Goal: Information Seeking & Learning: Find contact information

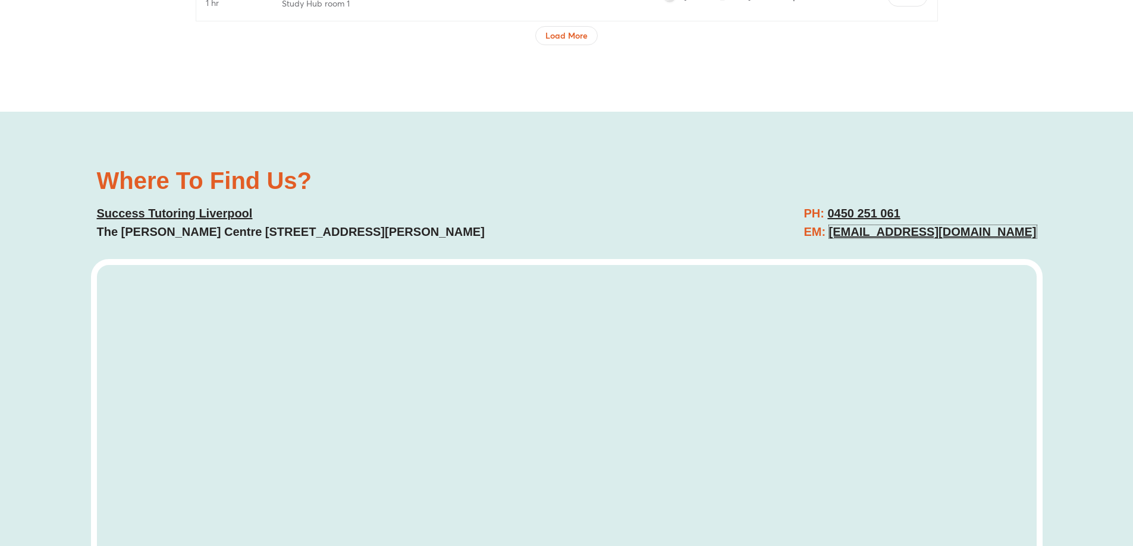
scroll to position [4637, 0]
copy u "liverpool@successtutoring.com.au"
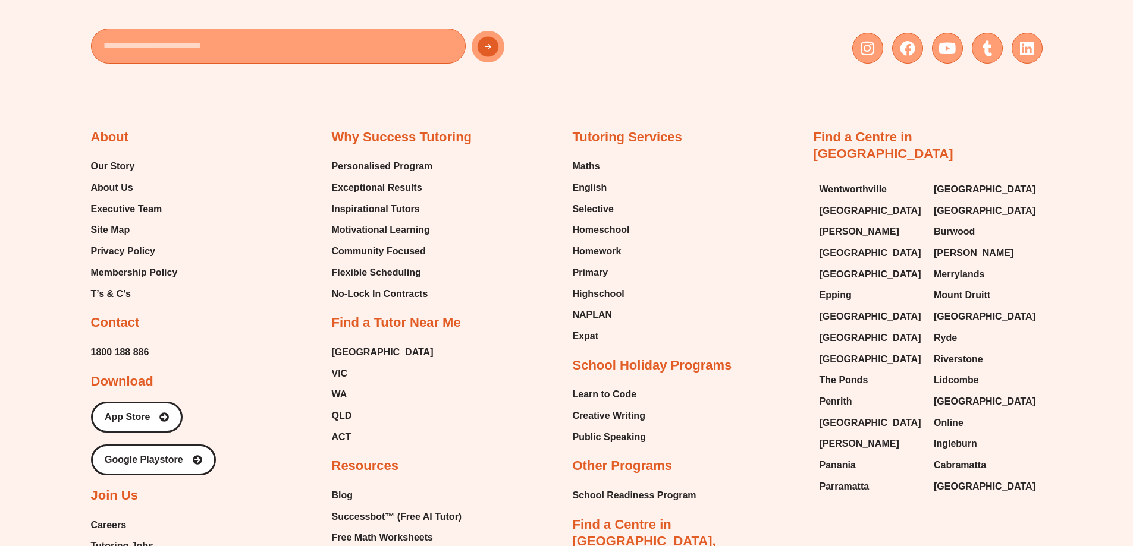
scroll to position [7009, 0]
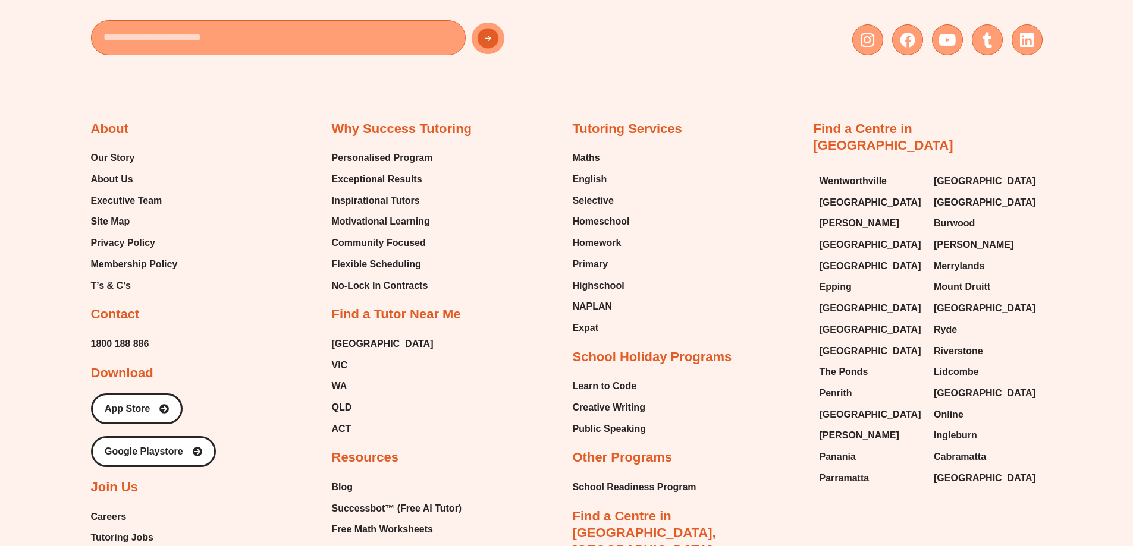
click at [854, 172] on span "Wentworthville" at bounding box center [853, 181] width 68 height 18
click at [847, 194] on span "[GEOGRAPHIC_DATA]" at bounding box center [870, 203] width 102 height 18
click at [845, 215] on span "[PERSON_NAME]" at bounding box center [859, 224] width 80 height 18
click at [842, 236] on span "[GEOGRAPHIC_DATA]" at bounding box center [870, 245] width 102 height 18
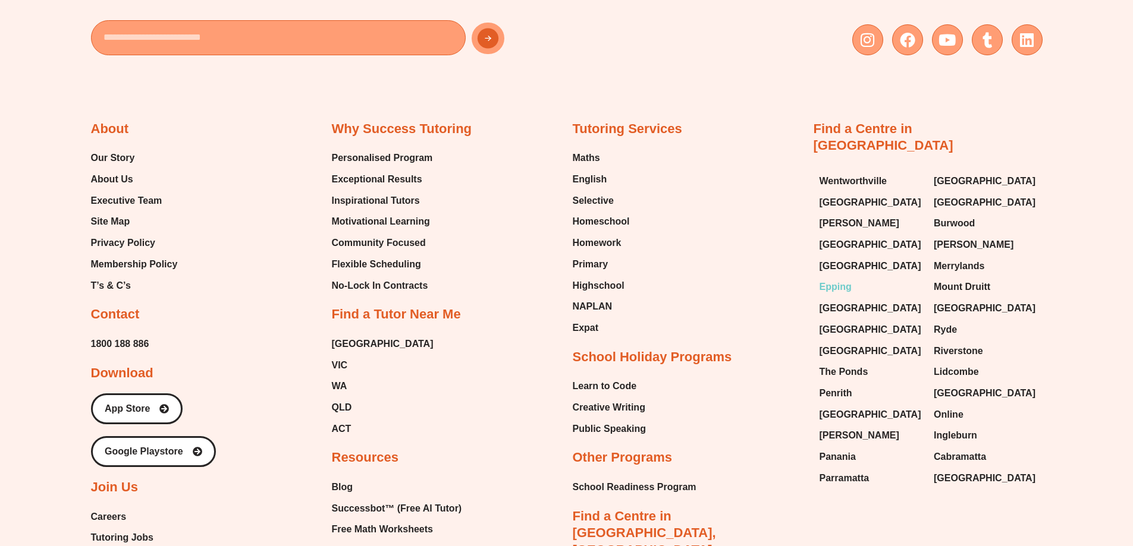
click at [836, 278] on span "Epping" at bounding box center [835, 287] width 32 height 18
click at [831, 300] on span "[GEOGRAPHIC_DATA]" at bounding box center [870, 309] width 102 height 18
click at [825, 321] on span "[GEOGRAPHIC_DATA]" at bounding box center [870, 330] width 102 height 18
click at [834, 342] on span "[GEOGRAPHIC_DATA]" at bounding box center [870, 351] width 102 height 18
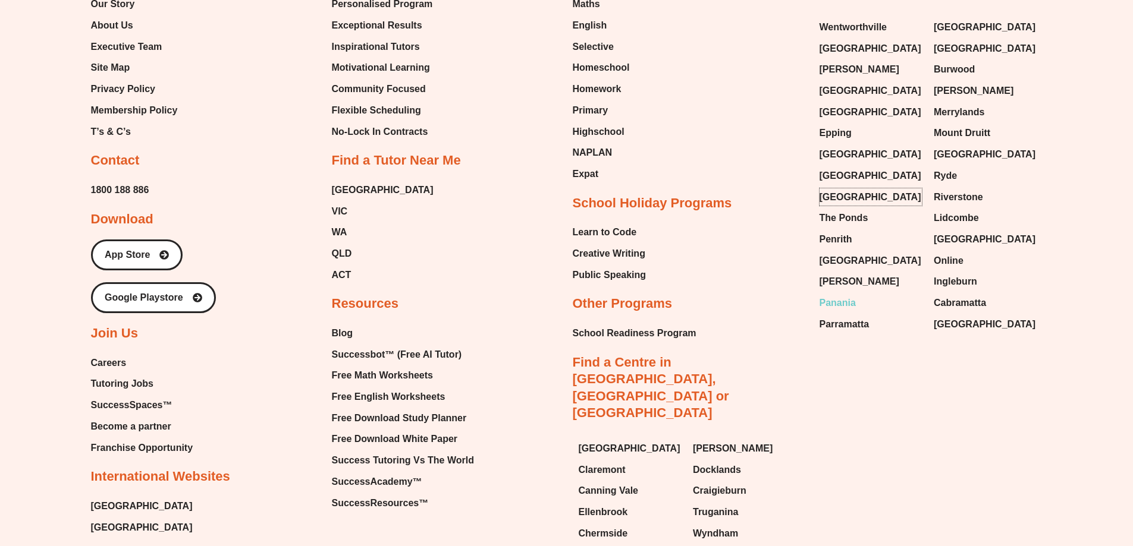
scroll to position [7188, 0]
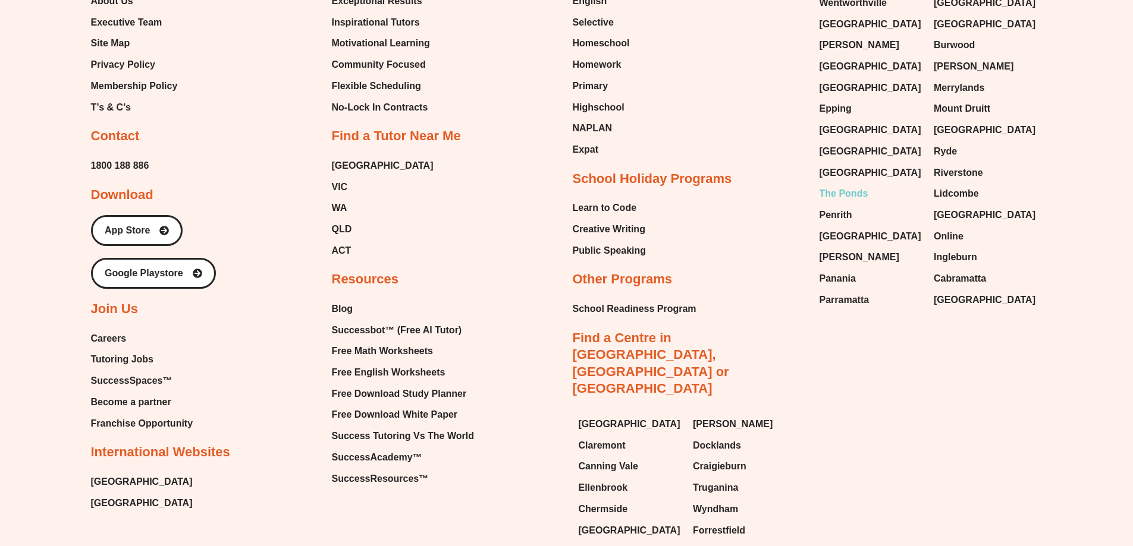
click at [846, 185] on span "The Ponds" at bounding box center [843, 194] width 49 height 18
click at [834, 206] on span "Penrith" at bounding box center [835, 215] width 33 height 18
click at [829, 228] on span "[GEOGRAPHIC_DATA]" at bounding box center [870, 237] width 102 height 18
click at [828, 249] on span "[PERSON_NAME]" at bounding box center [859, 258] width 80 height 18
drag, startPoint x: 830, startPoint y: 260, endPoint x: 834, endPoint y: 268, distance: 8.0
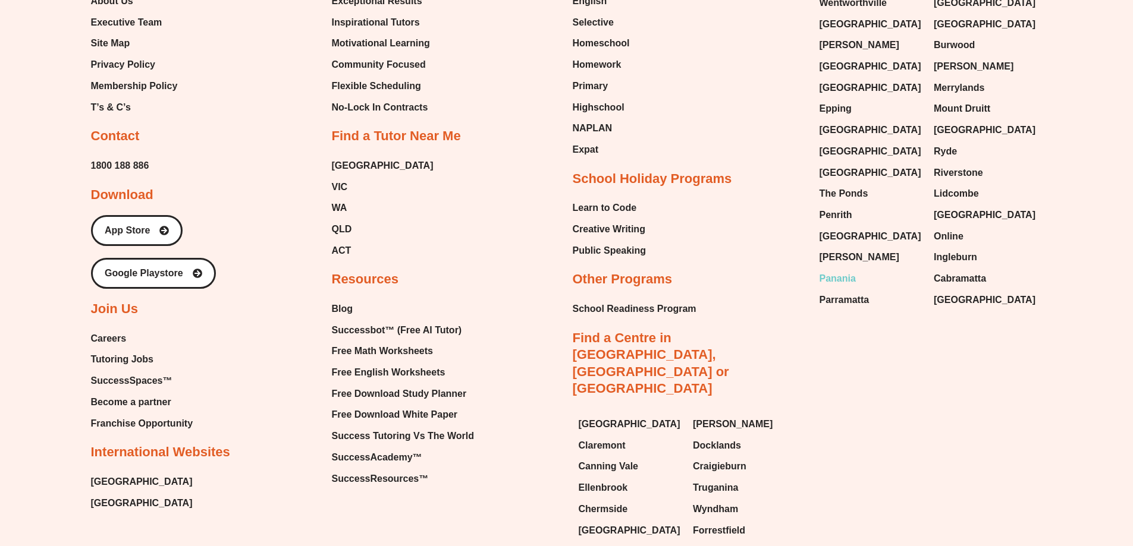
click at [830, 270] on span "Panania" at bounding box center [837, 279] width 36 height 18
click at [835, 291] on span "Parramatta" at bounding box center [844, 300] width 50 height 18
click at [952, 291] on span "[GEOGRAPHIC_DATA]" at bounding box center [984, 300] width 102 height 18
click at [958, 270] on span "Cabramatta" at bounding box center [959, 279] width 52 height 18
click at [961, 249] on span "Ingleburn" at bounding box center [954, 258] width 43 height 18
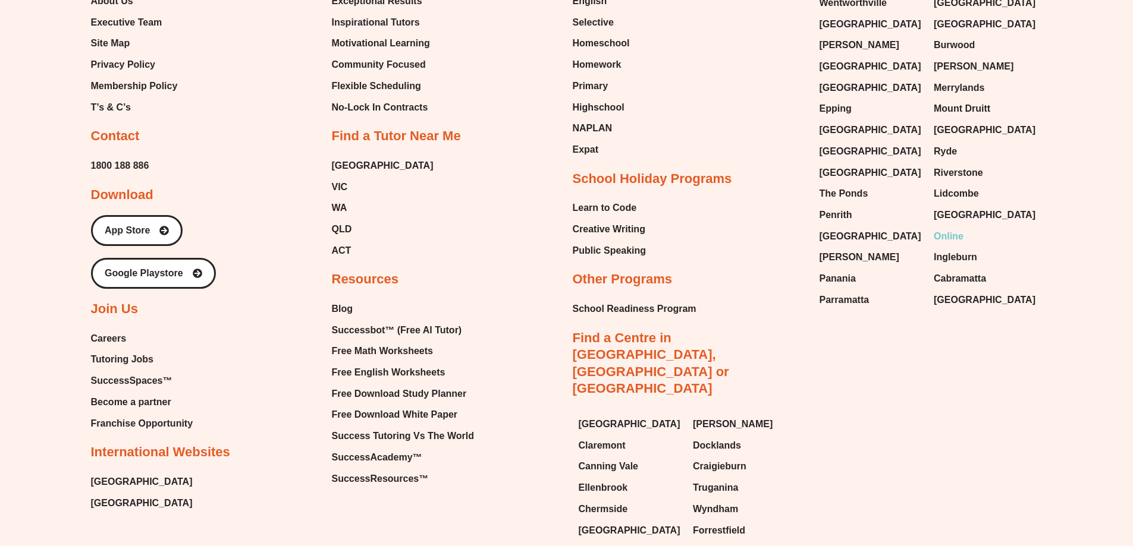
click at [947, 228] on span "Online" at bounding box center [948, 237] width 30 height 18
drag, startPoint x: 968, startPoint y: 203, endPoint x: 974, endPoint y: 200, distance: 7.2
click at [968, 206] on span "[GEOGRAPHIC_DATA]" at bounding box center [984, 215] width 102 height 18
drag, startPoint x: 965, startPoint y: 180, endPoint x: 979, endPoint y: 161, distance: 23.8
click at [966, 185] on span "Lidcombe" at bounding box center [955, 194] width 45 height 18
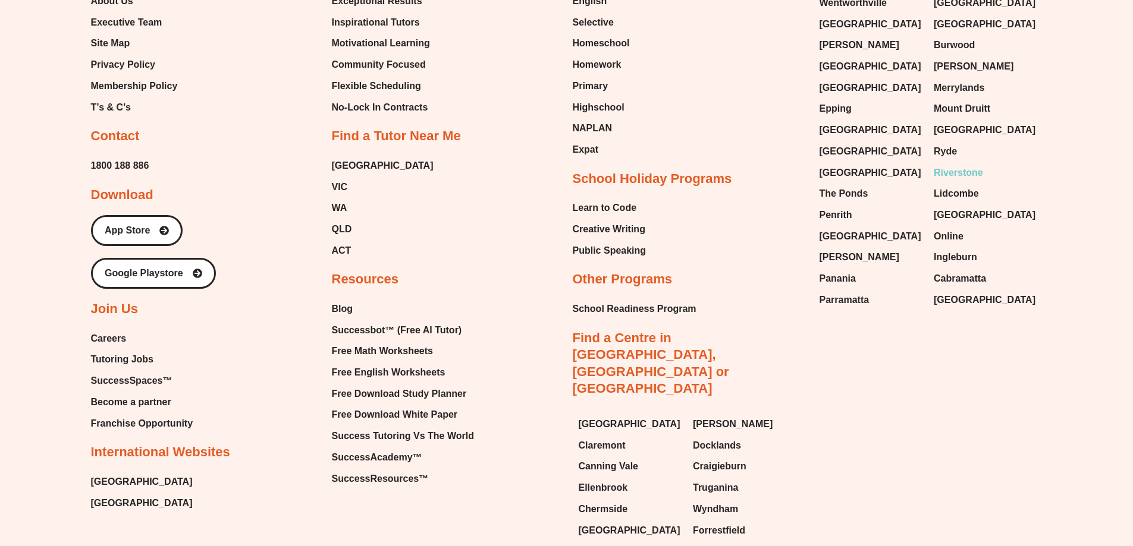
drag, startPoint x: 961, startPoint y: 156, endPoint x: 963, endPoint y: 143, distance: 13.3
click at [962, 164] on span "Riverstone" at bounding box center [957, 173] width 49 height 18
click at [958, 121] on span "[GEOGRAPHIC_DATA]" at bounding box center [984, 130] width 102 height 18
click at [945, 100] on span "Mount Druitt" at bounding box center [961, 109] width 56 height 18
click at [956, 79] on span "Merrylands" at bounding box center [958, 88] width 51 height 18
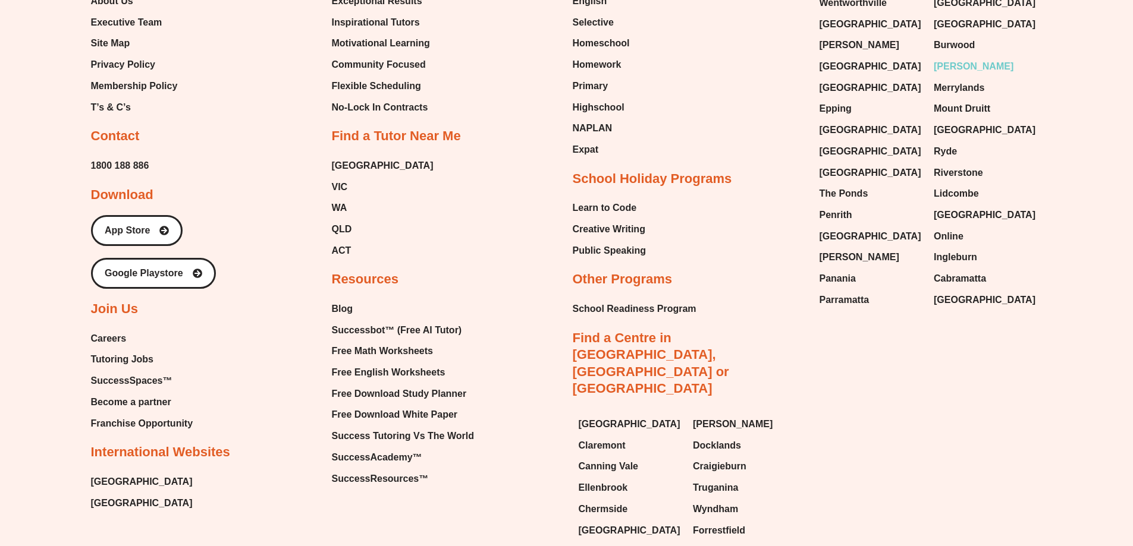
click at [957, 58] on span "[PERSON_NAME]" at bounding box center [973, 67] width 80 height 18
click at [965, 36] on span "Burwood" at bounding box center [953, 45] width 41 height 18
click at [957, 16] on span "[GEOGRAPHIC_DATA]" at bounding box center [984, 24] width 102 height 18
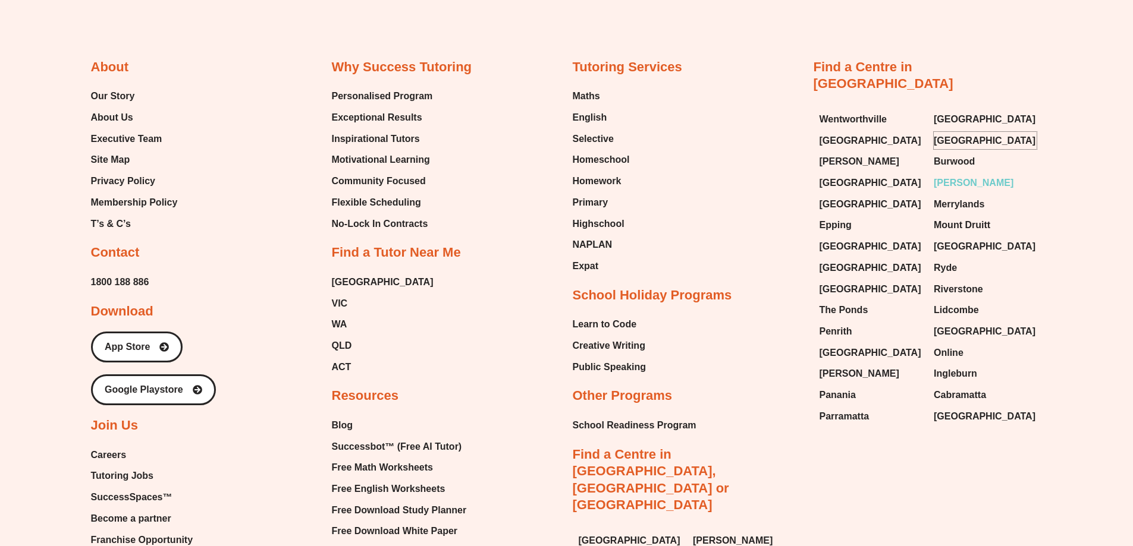
scroll to position [7069, 0]
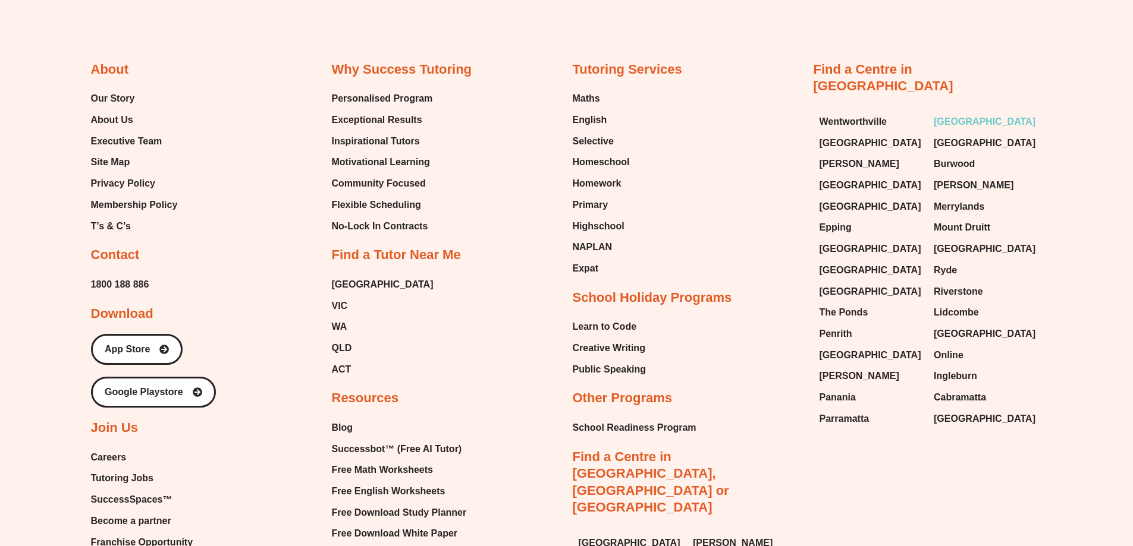
click at [972, 113] on span "[GEOGRAPHIC_DATA]" at bounding box center [984, 122] width 102 height 18
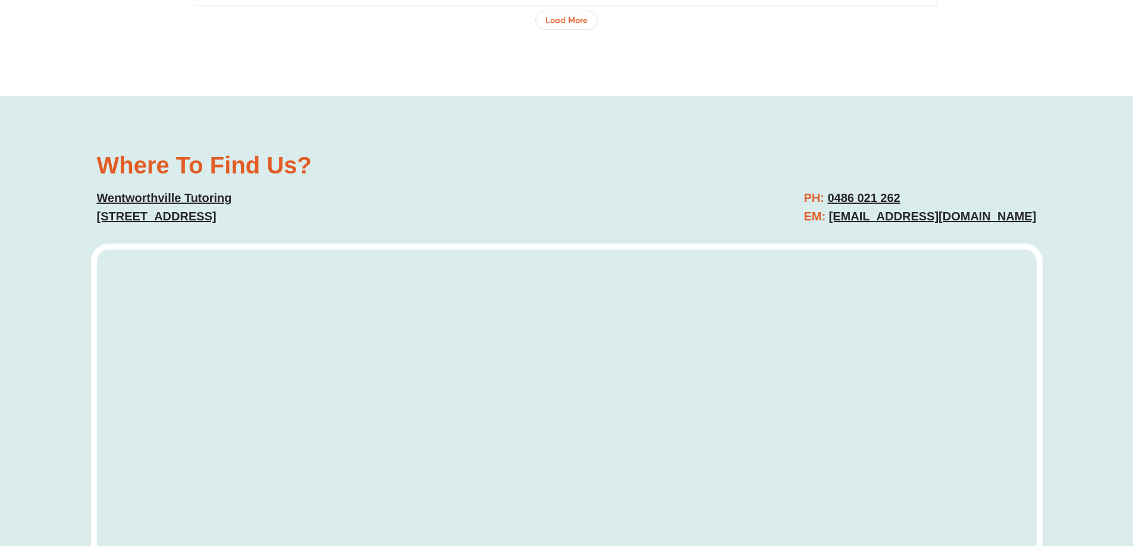
scroll to position [4394, 0]
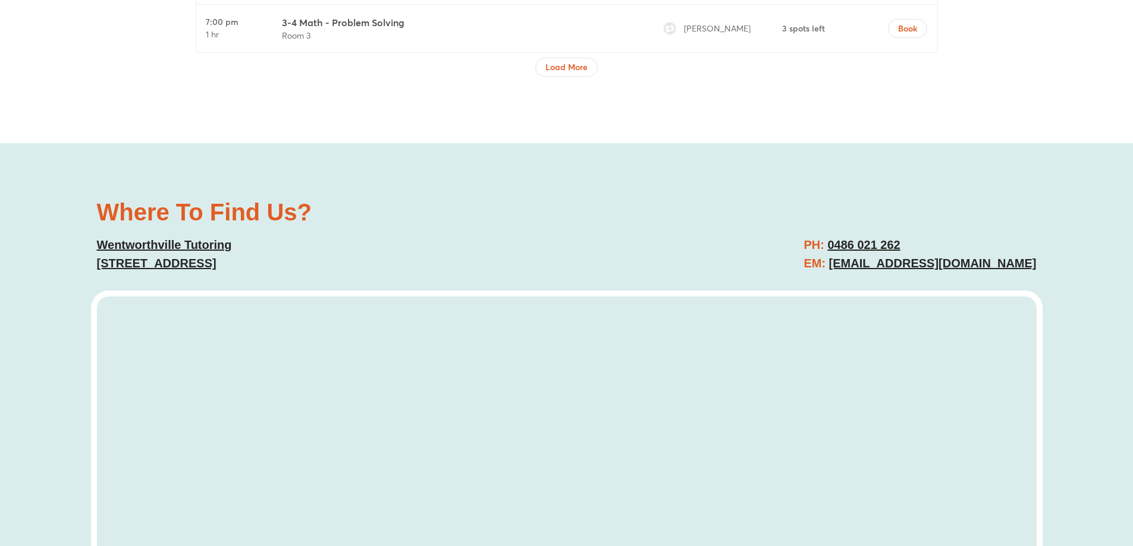
drag, startPoint x: 852, startPoint y: 254, endPoint x: 1052, endPoint y: 250, distance: 200.4
drag, startPoint x: 1049, startPoint y: 250, endPoint x: 807, endPoint y: 256, distance: 242.0
copy link "[EMAIL_ADDRESS][DOMAIN_NAME]"
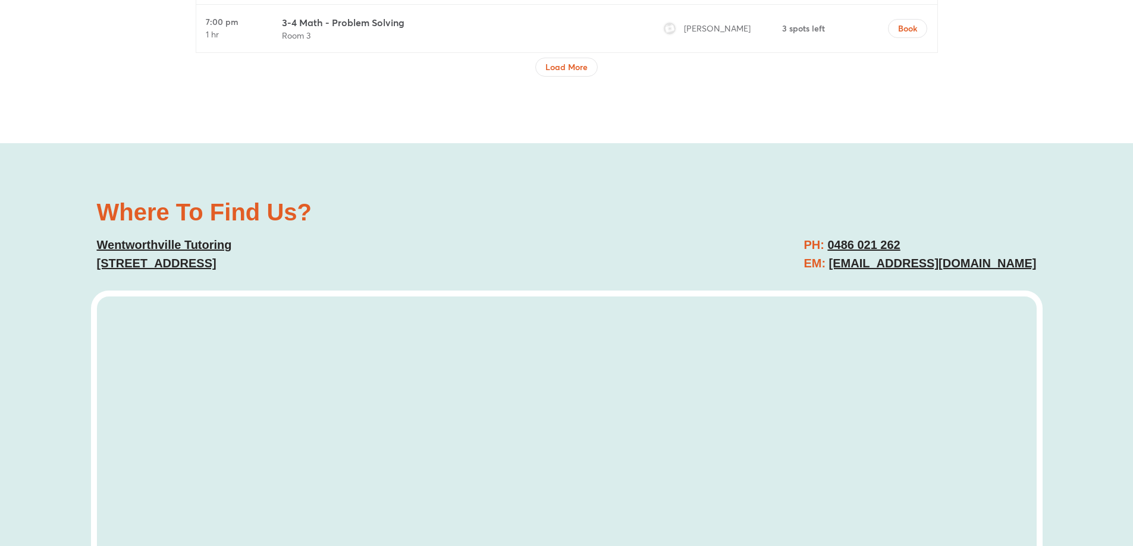
click at [882, 236] on h2 "PH: [PHONE_NUMBER] EM: [EMAIL_ADDRESS][DOMAIN_NAME]" at bounding box center [919, 254] width 232 height 37
copy h2 "0486 021 262"
drag, startPoint x: 854, startPoint y: 223, endPoint x: 801, endPoint y: 223, distance: 52.9
click at [803, 236] on h2 "PH: 0486 021 262 EM: wentworthville@successtutoring.com.au" at bounding box center [919, 254] width 232 height 37
copy link "5/344 Great Western Hwy, Wentworthville NSW 2145"
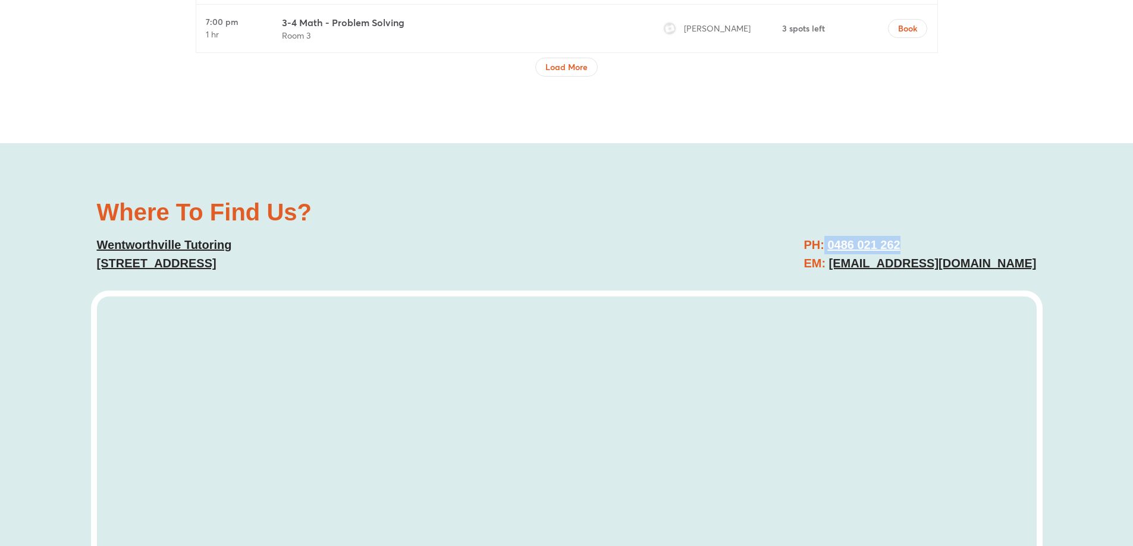
drag, startPoint x: 77, startPoint y: 255, endPoint x: 400, endPoint y: 249, distance: 322.9
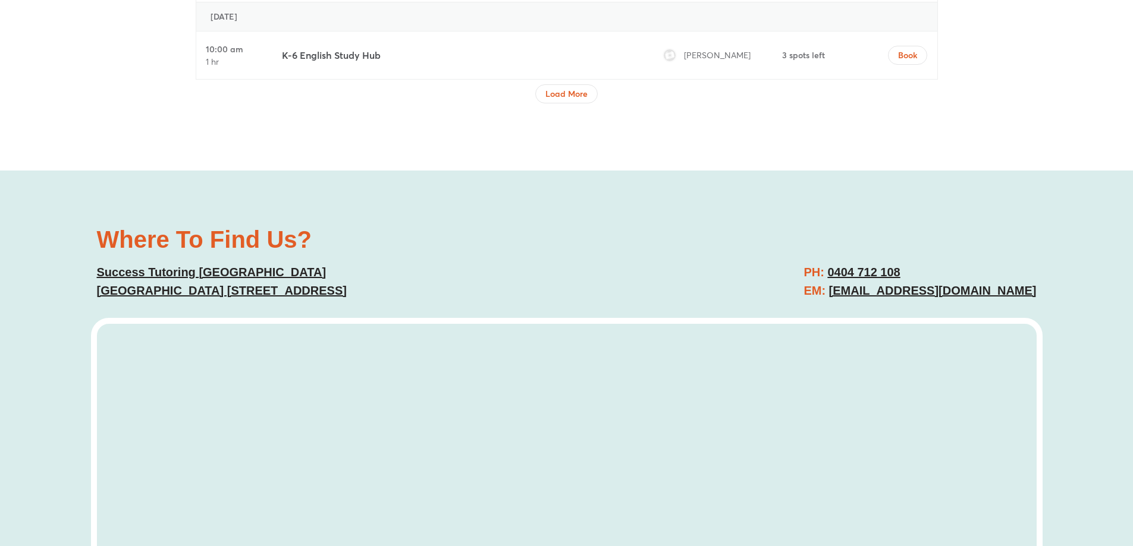
scroll to position [4578, 0]
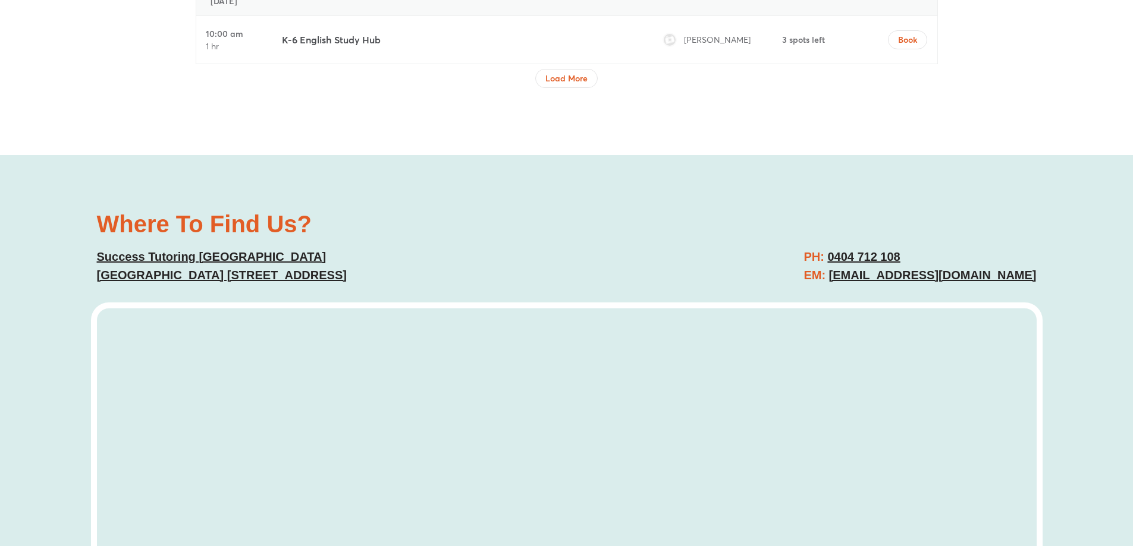
copy link "greenvalley@successtutoring.com.au"
drag, startPoint x: 1021, startPoint y: 293, endPoint x: 823, endPoint y: 290, distance: 198.0
click at [823, 290] on div "Where To Find Us? Success Tutoring Green Valley Green Valley Village Shopping C…" at bounding box center [566, 444] width 1133 height 578
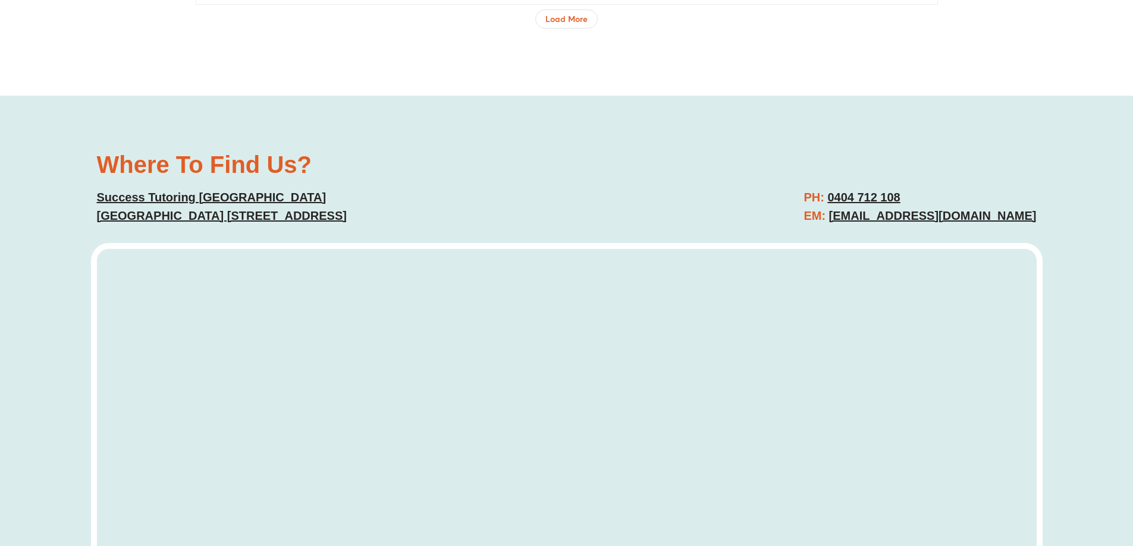
copy link "0404 712 108"
drag, startPoint x: 829, startPoint y: 229, endPoint x: 820, endPoint y: 215, distance: 16.3
click at [820, 215] on h2 "PH: 0404 712 108 EM: greenvalley@successtutoring.com.au" at bounding box center [919, 206] width 232 height 37
drag, startPoint x: 90, startPoint y: 214, endPoint x: 139, endPoint y: 232, distance: 52.1
click at [139, 231] on div "Where To Find Us? Success Tutoring Green Valley Green Valley Village Shopping C…" at bounding box center [326, 189] width 470 height 84
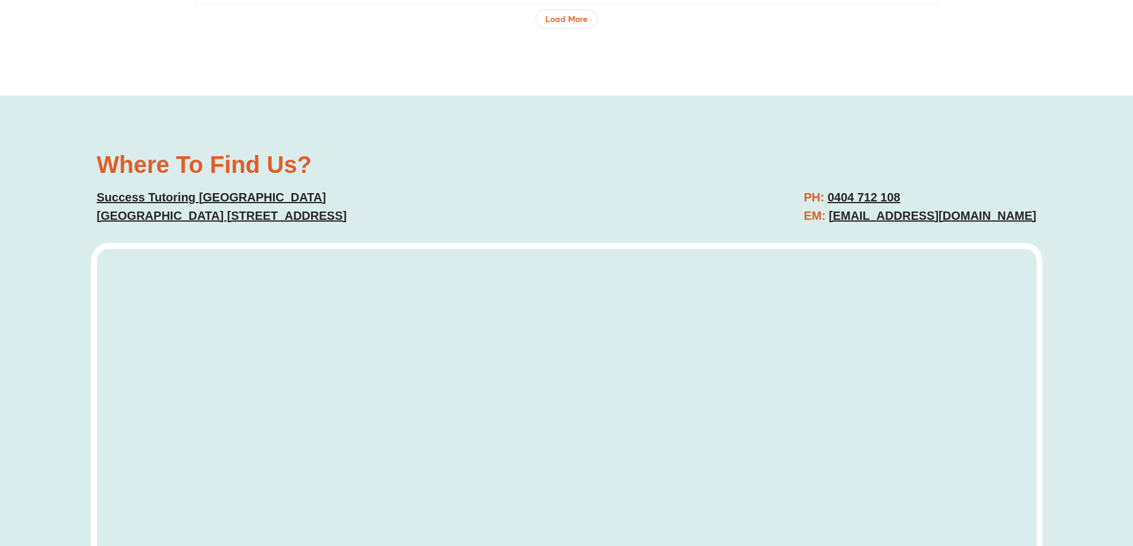
copy link "Green Valley Village Shopping Centre 2/172 Green Valley Rd, Green Valley NSW 21…"
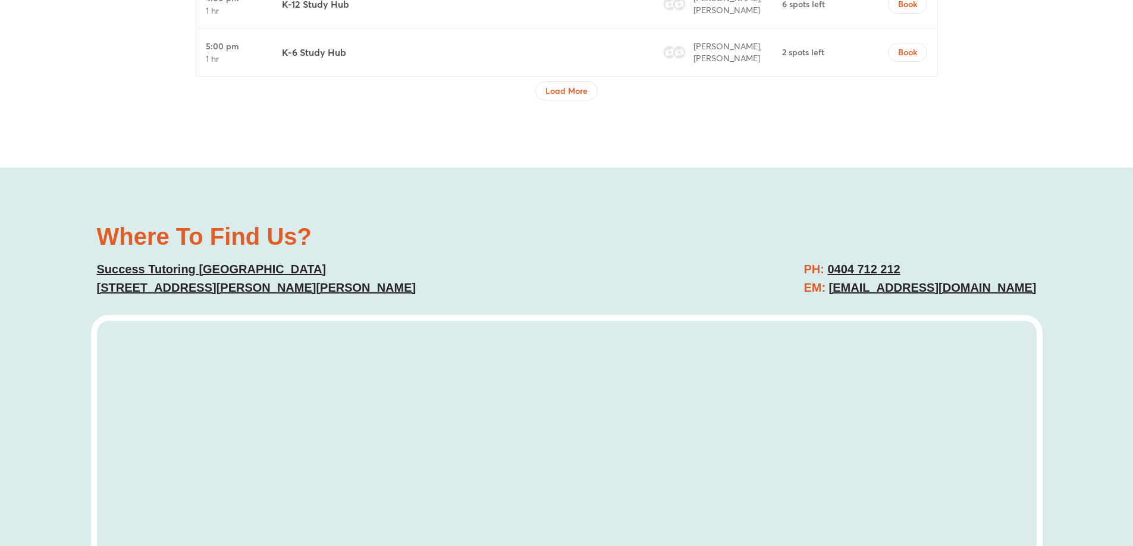
scroll to position [4400, 0]
copy link "bossleypark@successtutoring.com.au"
drag, startPoint x: 1052, startPoint y: 282, endPoint x: 818, endPoint y: 296, distance: 234.0
click at [818, 296] on div "Where To Find Us? Success Tutoring Bossley Park 5 Glen Logan Rd, Bossley Park N…" at bounding box center [566, 458] width 1133 height 578
click at [909, 265] on h2 "PH: 0404 712 212 EM: bossleypark@successtutoring.com.au" at bounding box center [919, 280] width 232 height 37
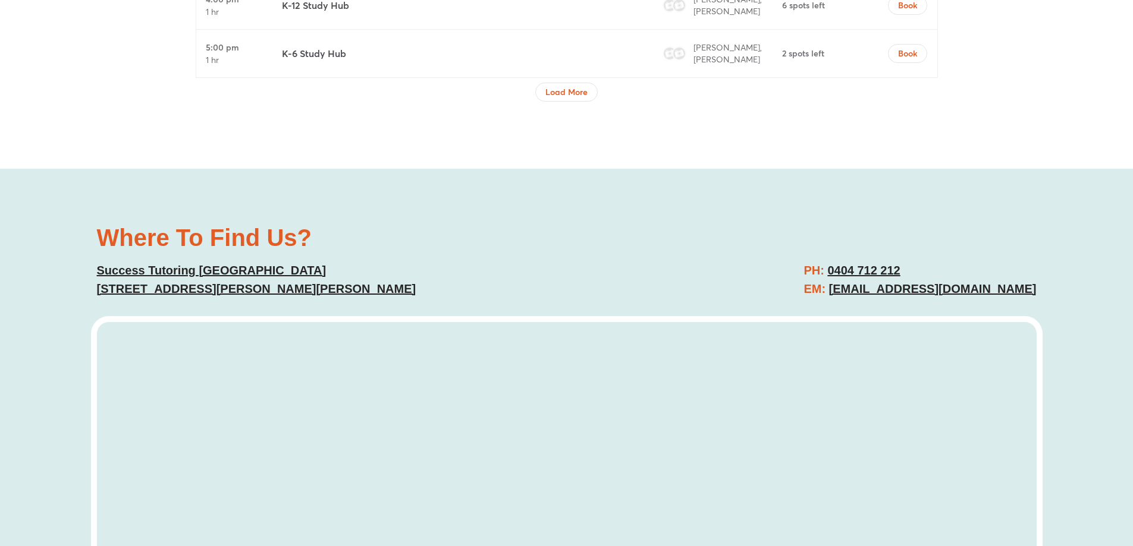
copy link "0404 712 212"
drag, startPoint x: 880, startPoint y: 265, endPoint x: 816, endPoint y: 265, distance: 64.8
click at [816, 265] on h2 "PH: 0404 712 212 EM: bossleypark@successtutoring.com.au" at bounding box center [919, 280] width 232 height 37
click at [70, 294] on div "Where To Find Us? Success Tutoring Bossley Park 5 Glen Logan Rd, Bossley Park N…" at bounding box center [566, 458] width 1133 height 578
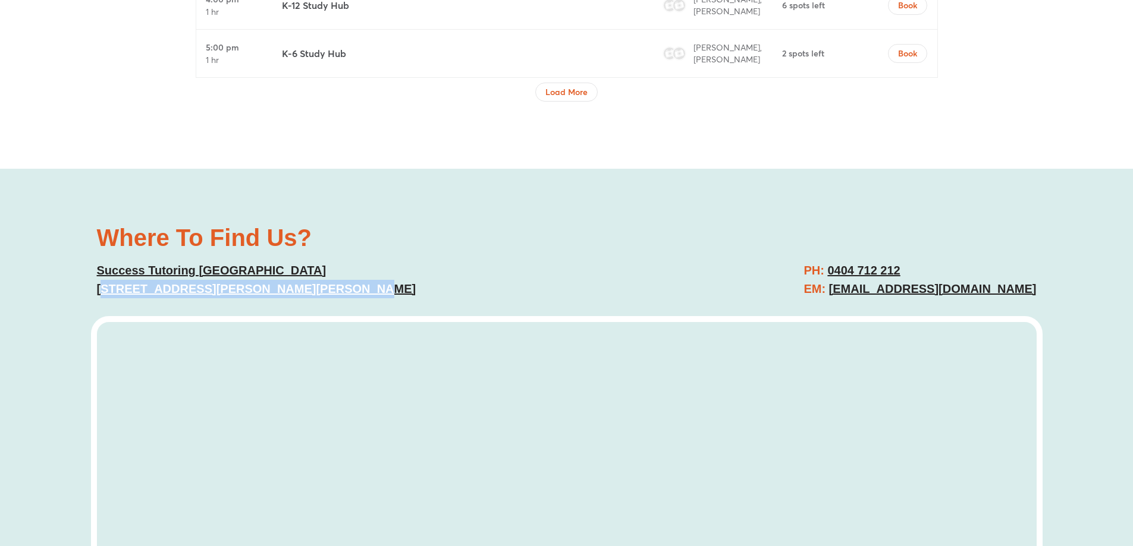
copy link "5 Glen Logan Rd, Bossley Park NSW 2176"
drag, startPoint x: 131, startPoint y: 295, endPoint x: 357, endPoint y: 291, distance: 226.5
click at [357, 291] on div "Where To Find Us? Success Tutoring Bossley Park 5 Glen Logan Rd, Bossley Park N…" at bounding box center [566, 458] width 1133 height 578
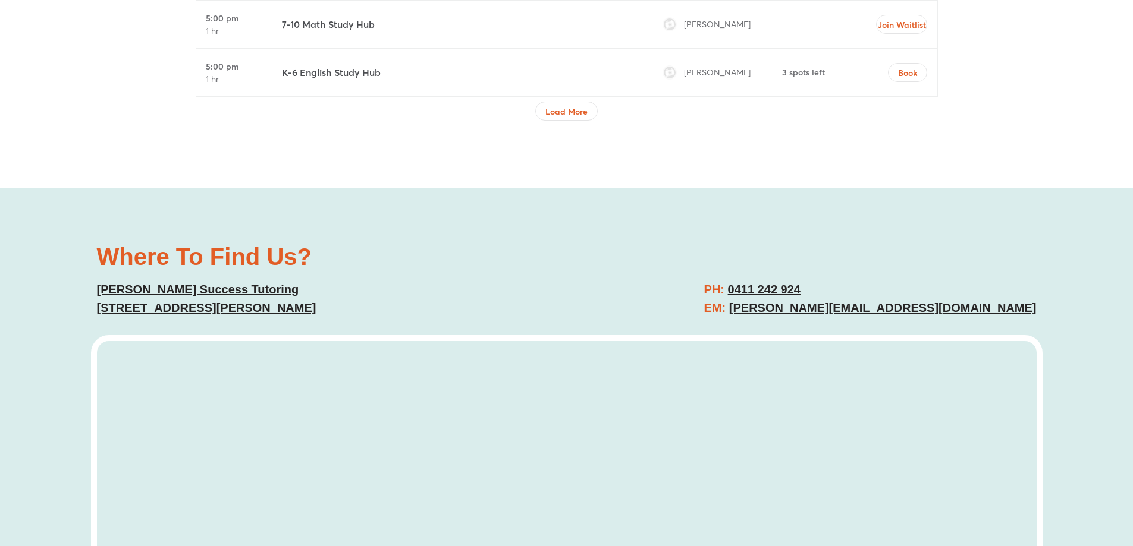
scroll to position [4697, 0]
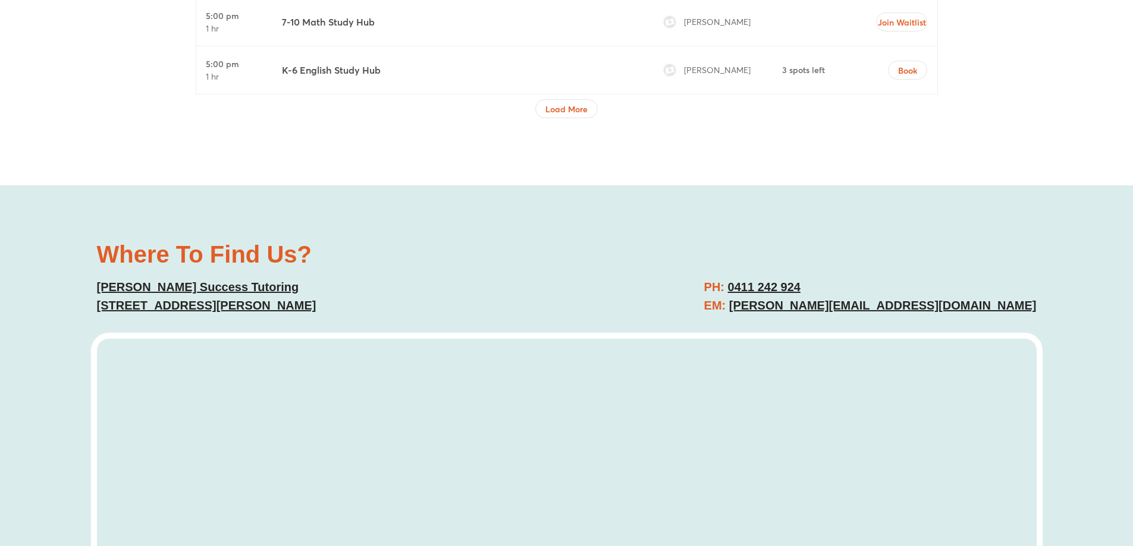
drag, startPoint x: 860, startPoint y: 255, endPoint x: 1061, endPoint y: 250, distance: 201.0
click at [1061, 250] on div "Where To Find Us? [PERSON_NAME] Tutoring [STREET_ADDRESS][PERSON_NAME] PH: [PHO…" at bounding box center [566, 478] width 1133 height 587
copy div "[PERSON_NAME][EMAIL_ADDRESS][DOMAIN_NAME]"
drag, startPoint x: 1061, startPoint y: 250, endPoint x: 866, endPoint y: 258, distance: 195.2
click at [866, 258] on div "Where To Find Us? Gordon Success Tutoring 793-795 Pacific Hwy, Gordon NSW 2072 …" at bounding box center [566, 478] width 1133 height 587
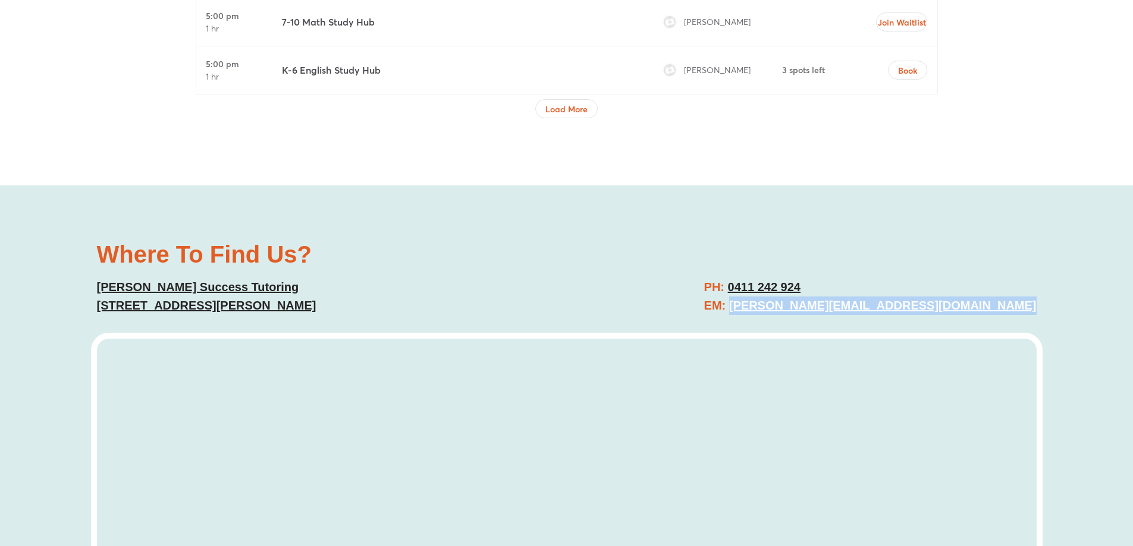
click at [800, 281] on link "0411 242 924" at bounding box center [764, 287] width 73 height 13
click at [928, 278] on h2 "PH: 0411 242 924 EM: gordon@successtutoring.com.au" at bounding box center [870, 296] width 332 height 37
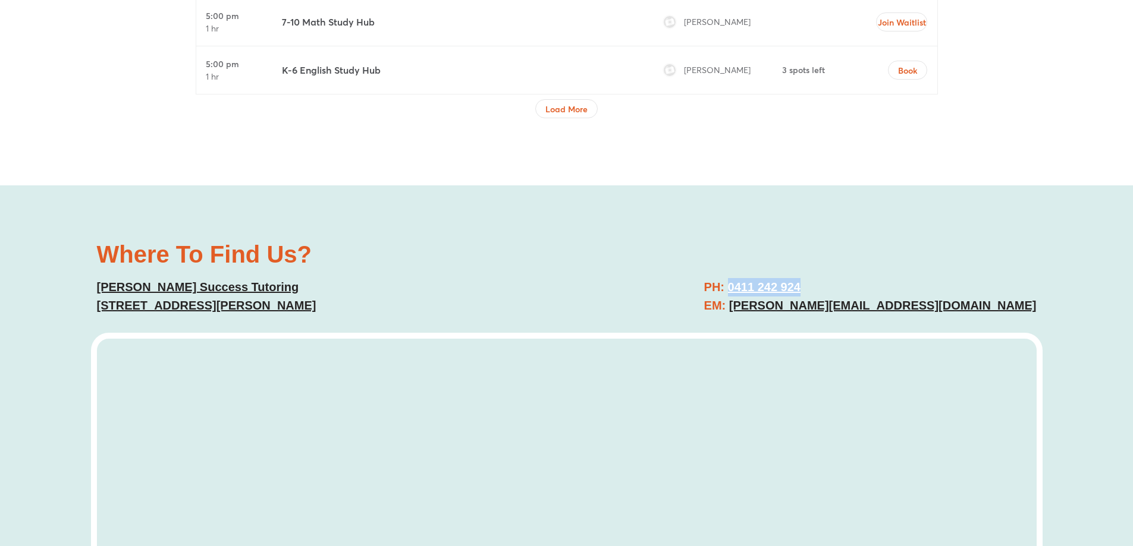
copy link "0411 242 924"
drag, startPoint x: 891, startPoint y: 225, endPoint x: 844, endPoint y: 221, distance: 47.2
click at [844, 272] on div "PH: 0411 242 924 EM: gordon@successtutoring.com.au" at bounding box center [808, 296] width 470 height 49
click at [48, 249] on div "Where To Find Us? Gordon Success Tutoring 793-795 Pacific Hwy, Gordon NSW 2072 …" at bounding box center [566, 478] width 1133 height 587
copy link "793-795 Pacific Hwy, Gordon NSW 2072"
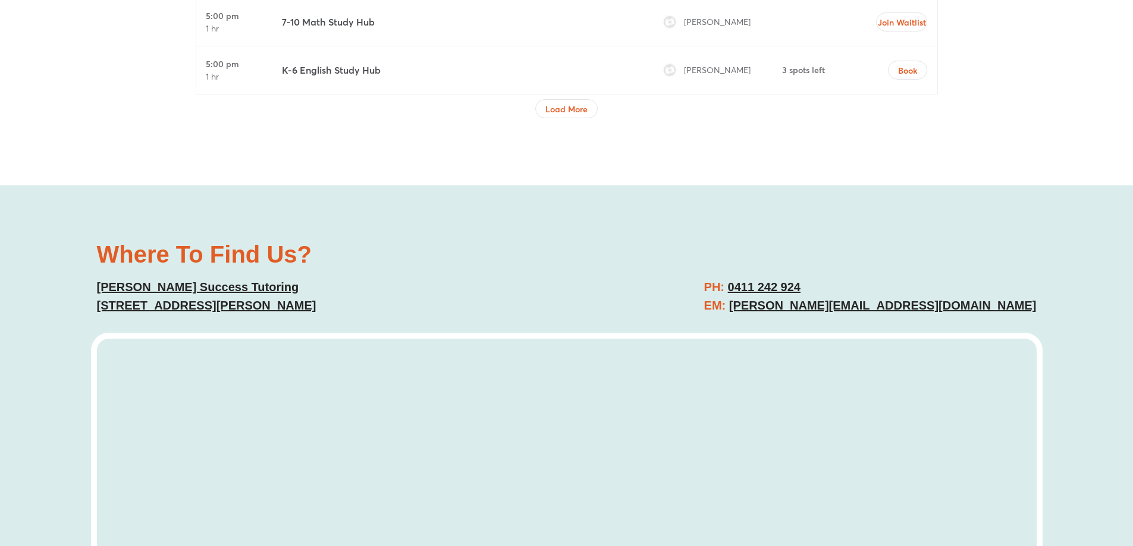
drag, startPoint x: 66, startPoint y: 247, endPoint x: 353, endPoint y: 251, distance: 287.2
click at [353, 251] on div "Where To Find Us? Gordon Success Tutoring 793-795 Pacific Hwy, Gordon NSW 2072 …" at bounding box center [566, 478] width 1133 height 587
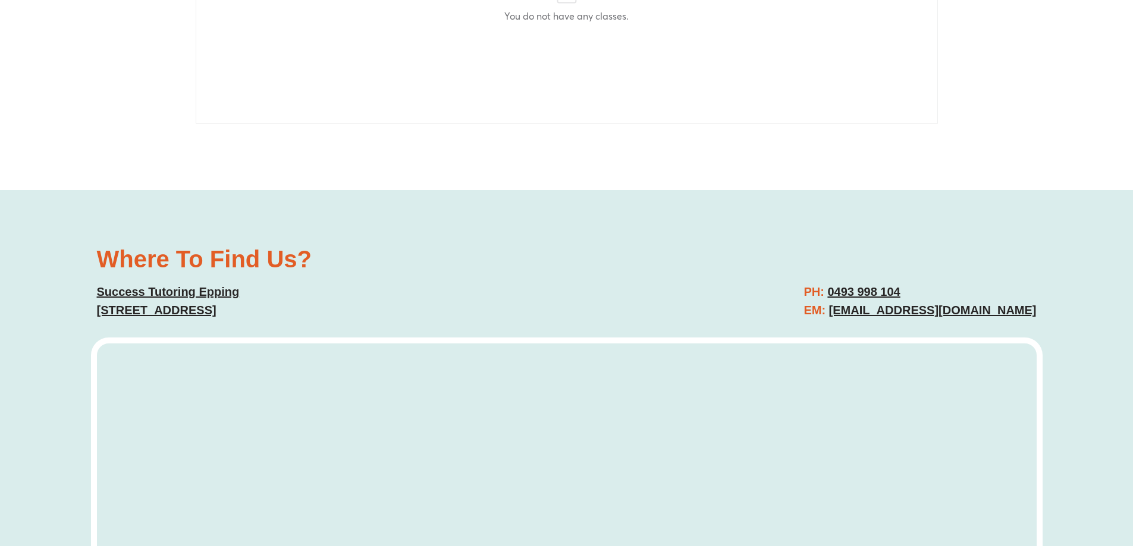
scroll to position [3686, 0]
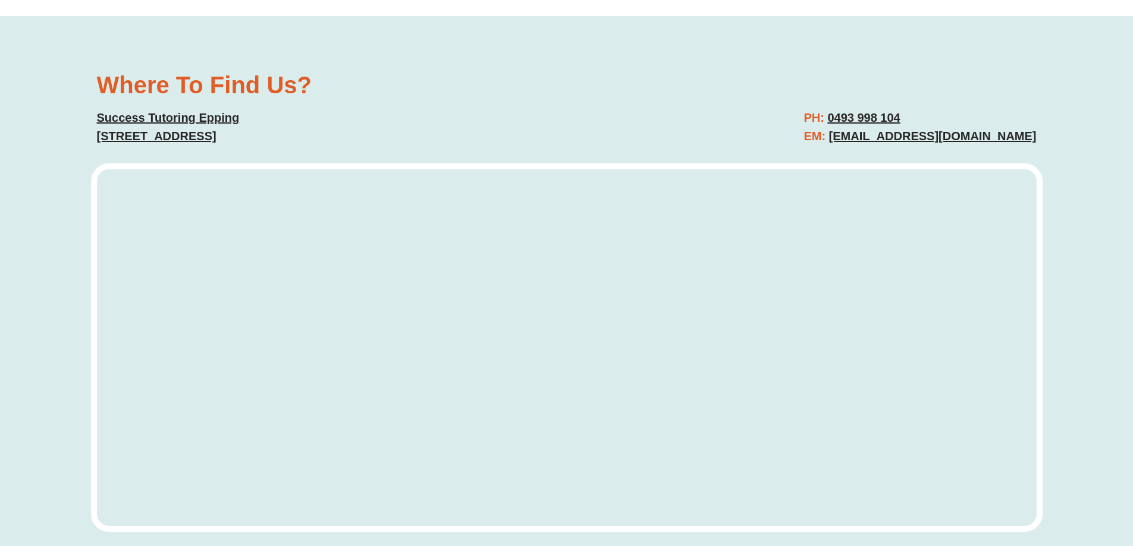
drag, startPoint x: 1041, startPoint y: 134, endPoint x: 850, endPoint y: 146, distance: 191.2
click at [850, 146] on div "PH: 0493 998 104 EM: epping@successtutoring.com.au" at bounding box center [808, 127] width 470 height 49
copy link "0493 998 104"
drag, startPoint x: 933, startPoint y: 112, endPoint x: 845, endPoint y: 124, distance: 88.9
click at [845, 124] on h2 "PH: 0493 998 104 EM: epping@successtutoring.com.au" at bounding box center [919, 127] width 232 height 37
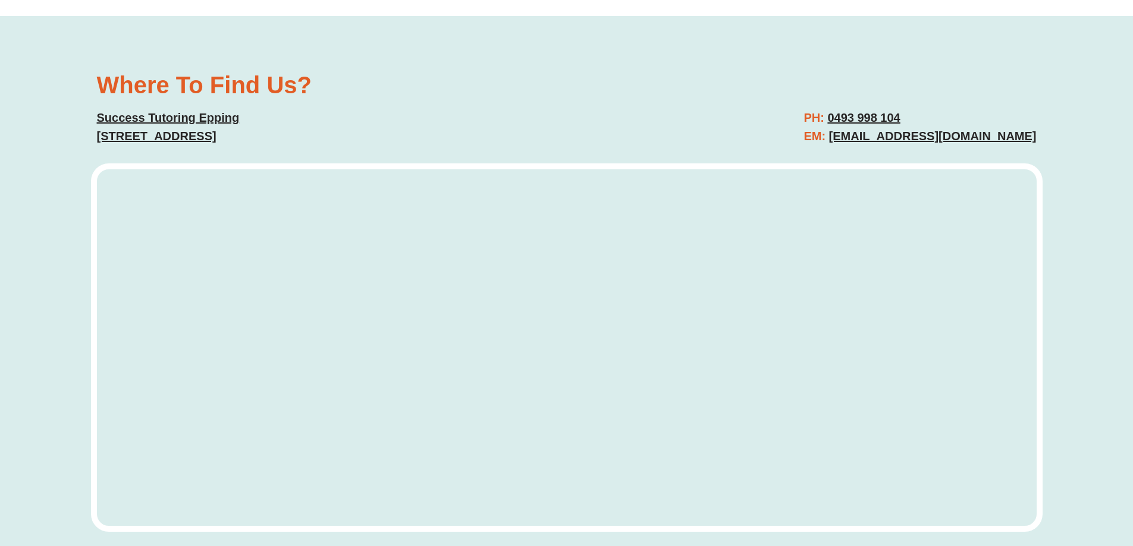
copy h2 "0493 998 104"
copy link "Suite 110/2 Pembroke St, Epping NSW 2121, Australia"
drag, startPoint x: 56, startPoint y: 131, endPoint x: 400, endPoint y: 144, distance: 344.5
click at [400, 144] on div "Where To Find Us? Success Tutoring Epping Suite 110/2 Pembroke St, Epping NSW 2…" at bounding box center [566, 317] width 1133 height 602
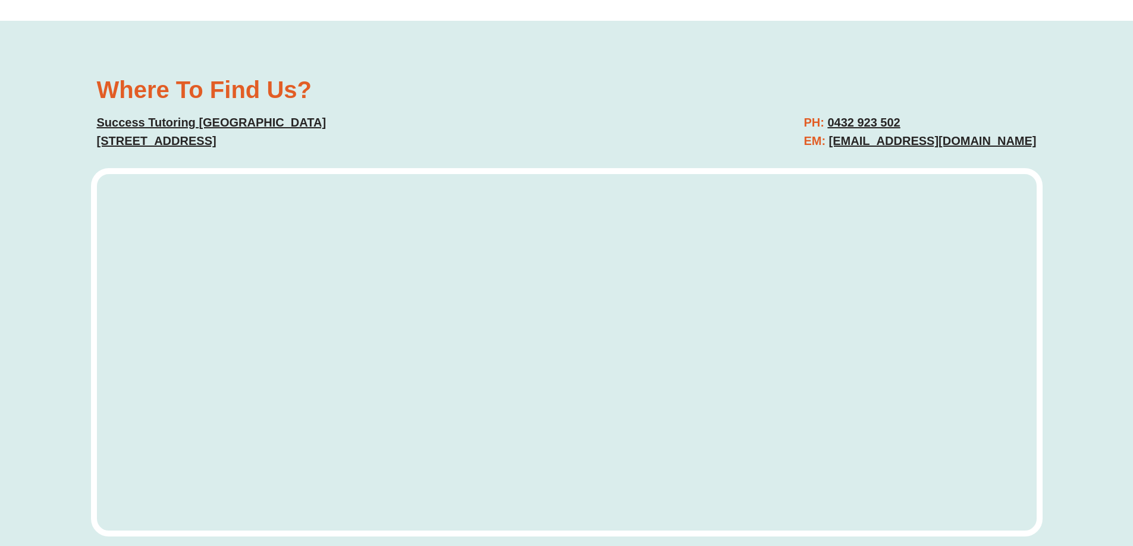
scroll to position [4518, 0]
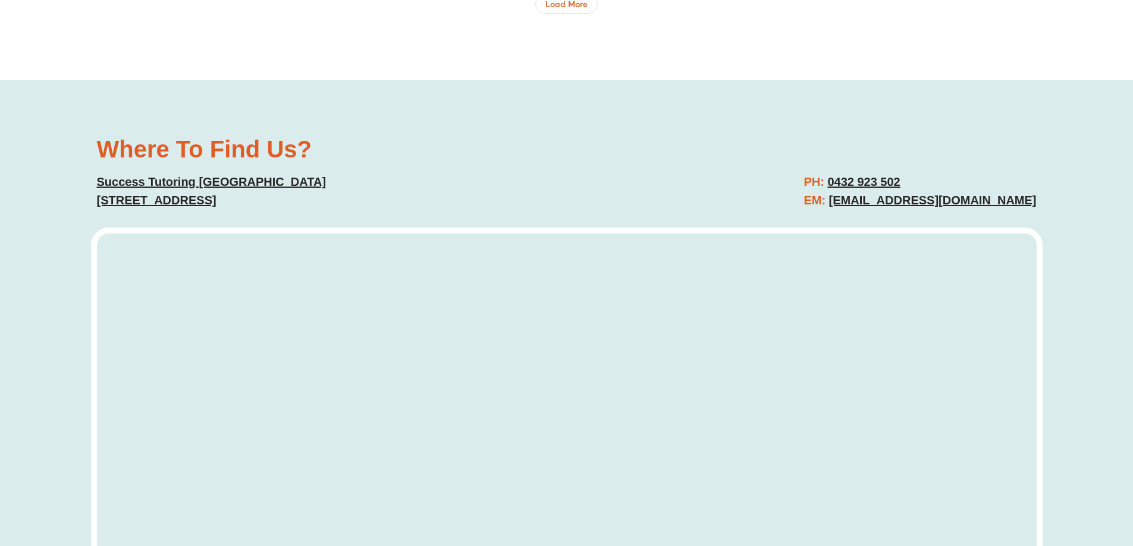
drag, startPoint x: 1023, startPoint y: 199, endPoint x: 811, endPoint y: 204, distance: 211.7
click at [811, 204] on div "Where To Find Us? Success Tutoring [GEOGRAPHIC_DATA] [STREET_ADDRESS] PH: [PHON…" at bounding box center [566, 369] width 1133 height 578
click at [888, 171] on div "PH: [PHONE_NUMBER] EM: [EMAIL_ADDRESS][DOMAIN_NAME]" at bounding box center [808, 191] width 470 height 49
copy link "0432 923 502"
drag, startPoint x: 888, startPoint y: 178, endPoint x: 806, endPoint y: 181, distance: 81.5
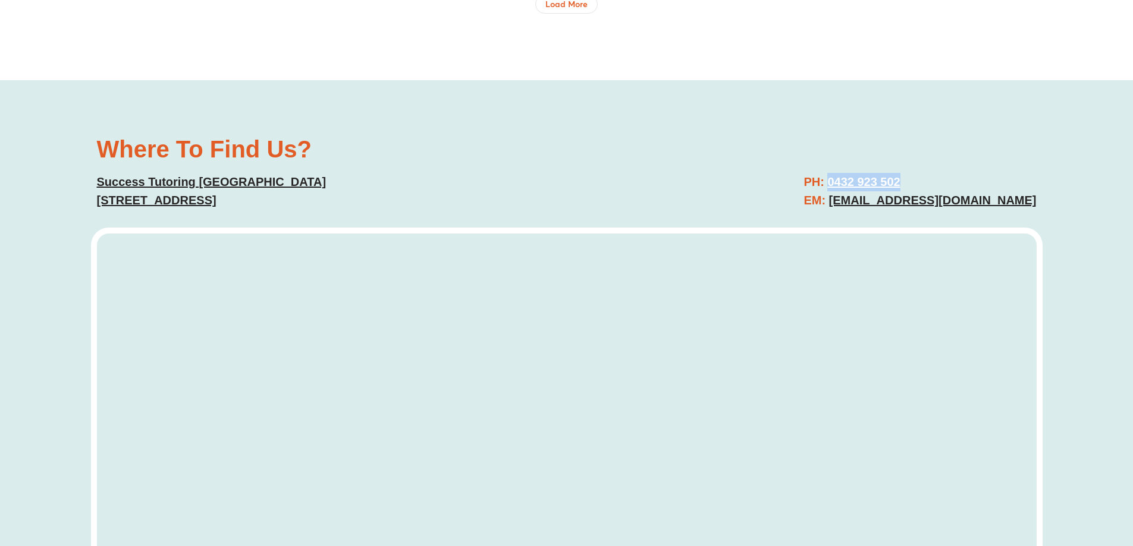
click at [806, 181] on h2 "PH: [PHONE_NUMBER] EM: [EMAIL_ADDRESS][DOMAIN_NAME]" at bounding box center [919, 191] width 232 height 37
copy link "11/9 Seven Hills Rd, Baulkham Hills NSW 2153"
drag, startPoint x: 133, startPoint y: 203, endPoint x: 392, endPoint y: 201, distance: 259.8
click at [392, 201] on div "Where To Find Us? Success Tutoring Baulkham Hills 11/9 Seven Hills Rd, Baulkham…" at bounding box center [566, 369] width 1133 height 578
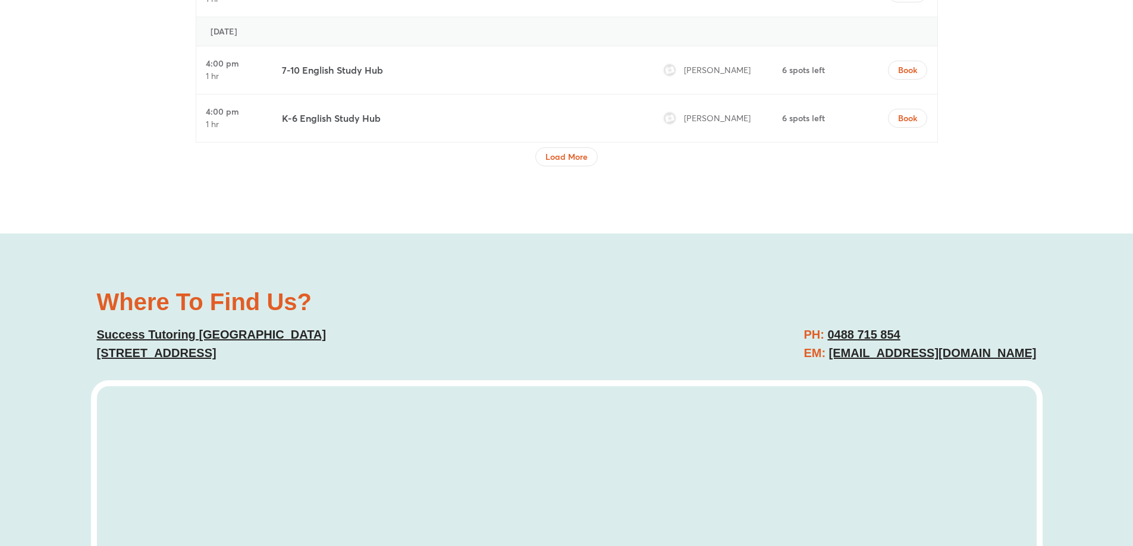
scroll to position [4685, 0]
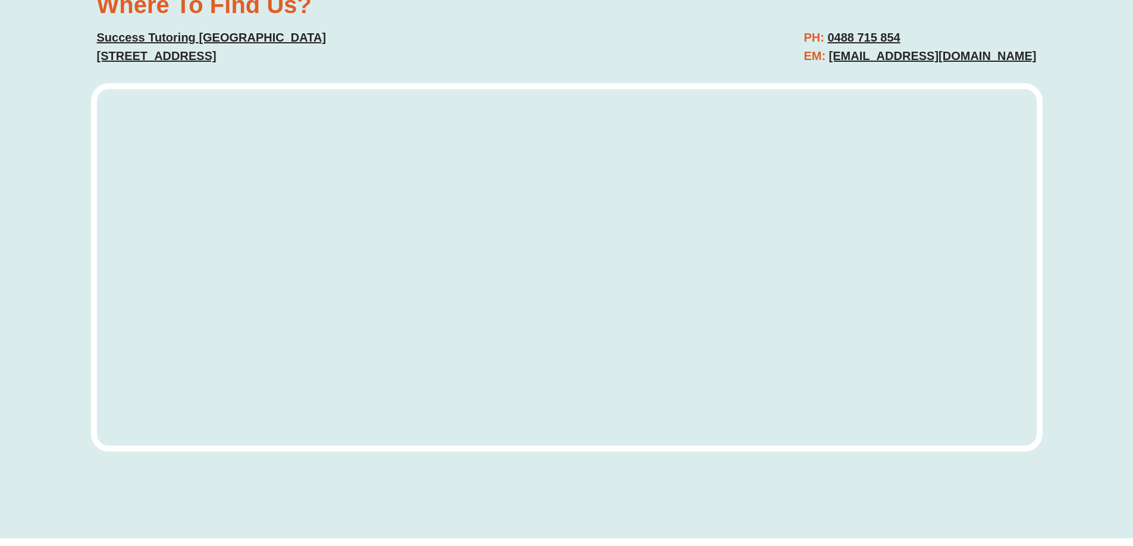
drag, startPoint x: 1023, startPoint y: 67, endPoint x: 829, endPoint y: 66, distance: 194.4
click at [829, 66] on div "Where To Find Us? Success Tutoring Blacktown Suite D, Level 1/111 Main St, Blac…" at bounding box center [566, 237] width 1133 height 602
drag, startPoint x: 882, startPoint y: 39, endPoint x: 831, endPoint y: 44, distance: 51.4
click at [831, 44] on h2 "PH: 0488 715 854 EM: blacktown@successtutoring.com.au" at bounding box center [919, 47] width 232 height 37
copy link "Suite D, Level 1/111 Main St, Blacktown NSW 214"
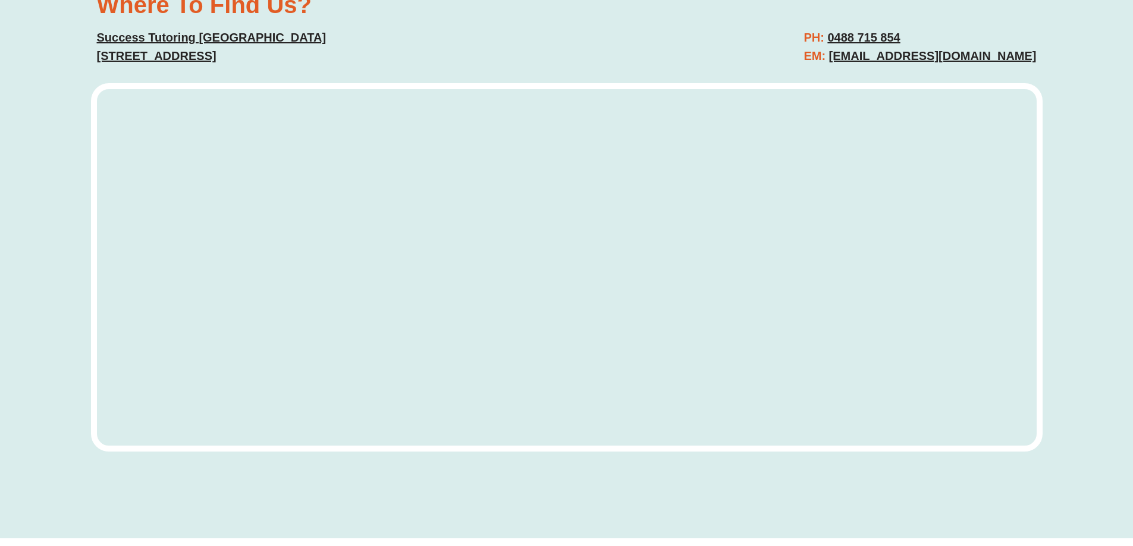
copy link "Suite D, Level 1/111 Main St, Blacktown NSW 2148"
drag, startPoint x: 71, startPoint y: 50, endPoint x: 381, endPoint y: 55, distance: 309.8
click at [381, 55] on div "Where To Find Us? Success Tutoring Blacktown Suite D, Level 1/111 Main St, Blac…" at bounding box center [566, 237] width 1133 height 602
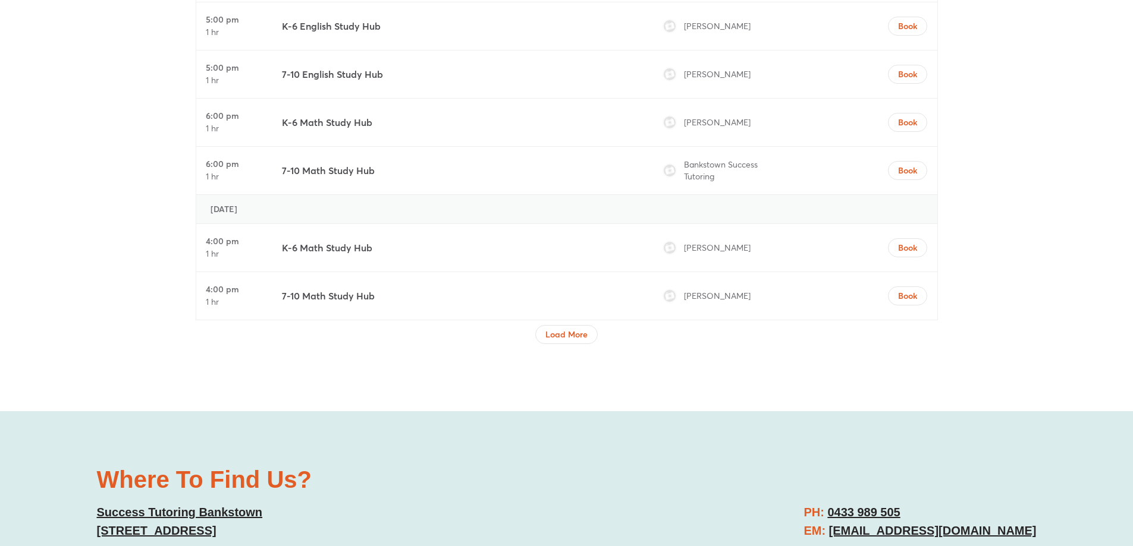
scroll to position [4697, 0]
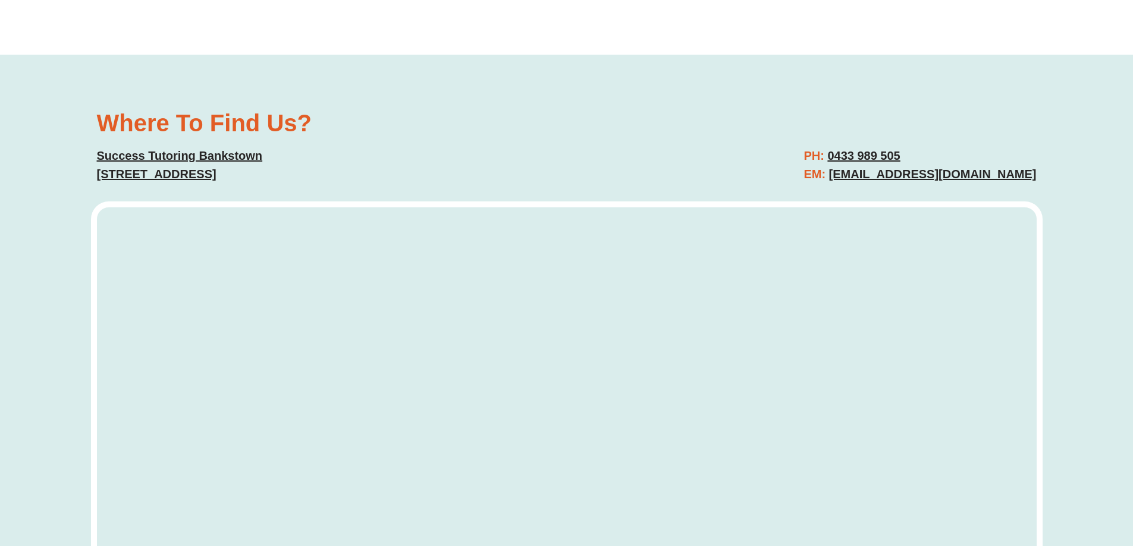
copy link "[EMAIL_ADDRESS][DOMAIN_NAME]"
drag, startPoint x: 1018, startPoint y: 161, endPoint x: 823, endPoint y: 162, distance: 195.6
click at [823, 162] on div "Where To Find Us? Success Tutoring Bankstown Suite 6/443 Chapel Rd, Bankstown N…" at bounding box center [566, 344] width 1133 height 578
copy h2 "0433 989 505"
drag, startPoint x: 895, startPoint y: 131, endPoint x: 819, endPoint y: 140, distance: 77.2
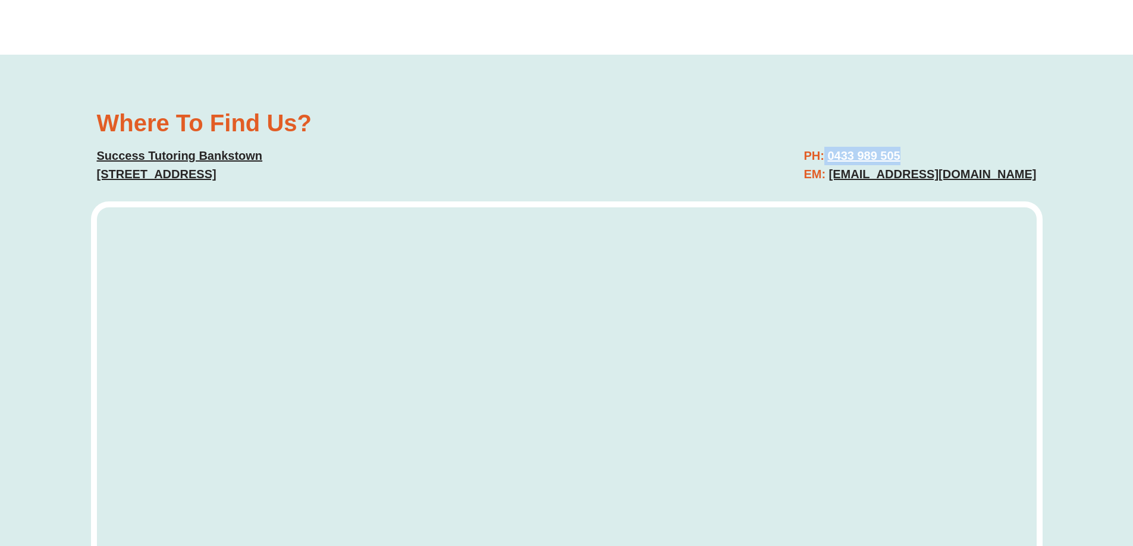
click at [819, 141] on div "PH: 0433 989 505 EM: Bankstown@successtutoring.com.au" at bounding box center [808, 165] width 470 height 49
copy link "Suite 6/443 Chapel Rd, Bankstown NSW 2200, Australia"
drag, startPoint x: 81, startPoint y: 155, endPoint x: 415, endPoint y: 167, distance: 333.7
click at [415, 167] on div "Where To Find Us? Success Tutoring Bankstown Suite 6/443 Chapel Rd, Bankstown N…" at bounding box center [566, 344] width 1133 height 578
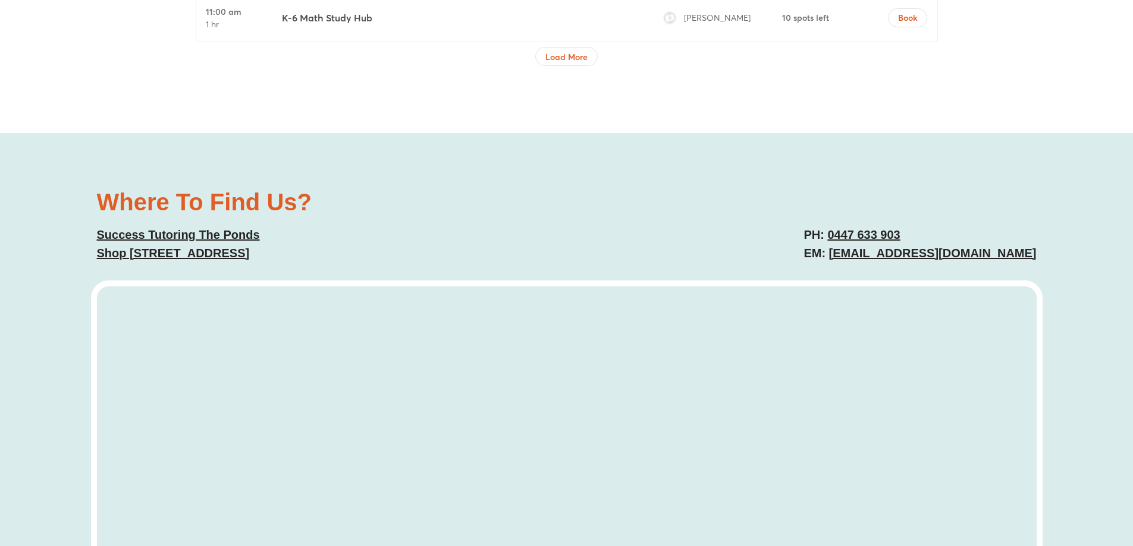
scroll to position [4394, 0]
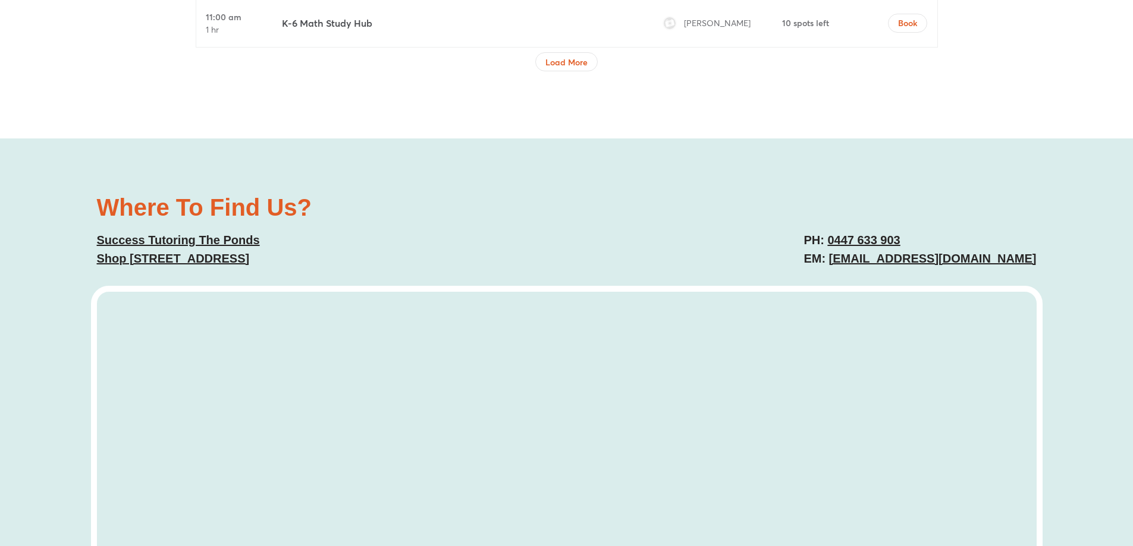
click at [836, 276] on div "Where To Find Us? Success Tutoring [STREET_ADDRESS] PH: [PHONE_NUMBER] EM: [EMA…" at bounding box center [566, 428] width 1133 height 578
copy link "[EMAIL_ADDRESS][DOMAIN_NAME]"
drag, startPoint x: 917, startPoint y: 254, endPoint x: 834, endPoint y: 254, distance: 83.2
click at [834, 254] on h2 "PH: 0447 633 903 EM: theponds@successtutoring.com.au" at bounding box center [919, 249] width 232 height 37
copy link "0447 633 903"
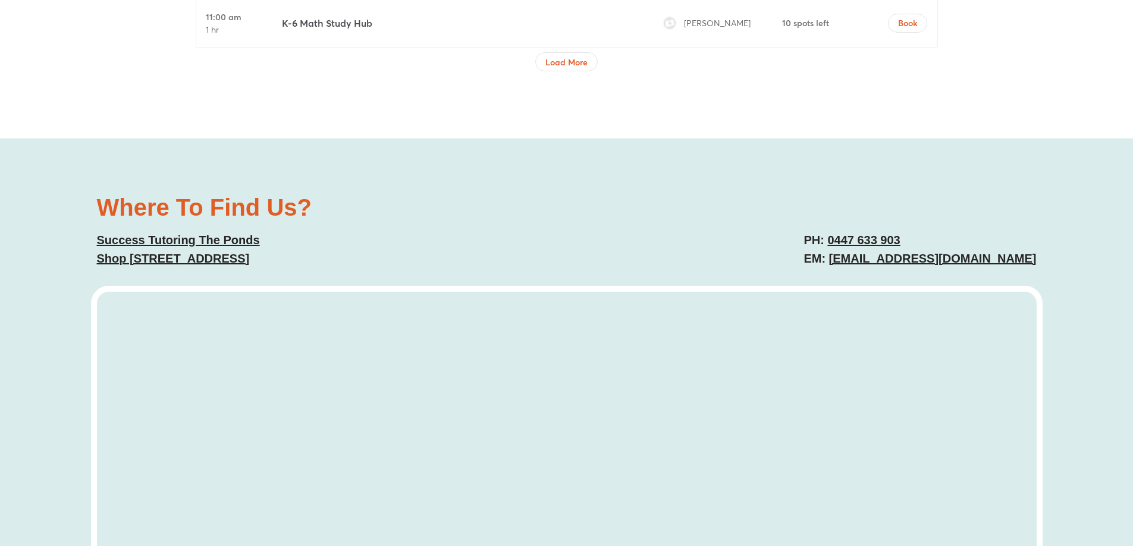
copy link "Shop T26, The Ponds Shopping Centre, Cnr The Ponds Blvd & Riverbank Drive, The …"
drag, startPoint x: 108, startPoint y: 258, endPoint x: 229, endPoint y: 278, distance: 122.9
click at [229, 278] on div "Where To Find Us? Success Tutoring The Ponds Shop T26, The Ponds Shopping Centr…" at bounding box center [566, 428] width 1133 height 578
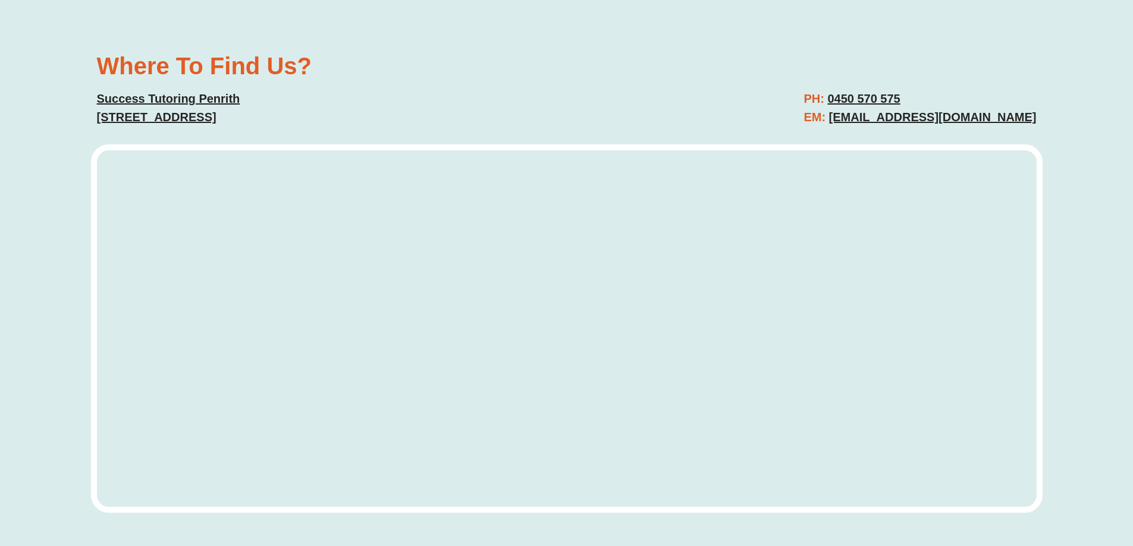
scroll to position [4400, 0]
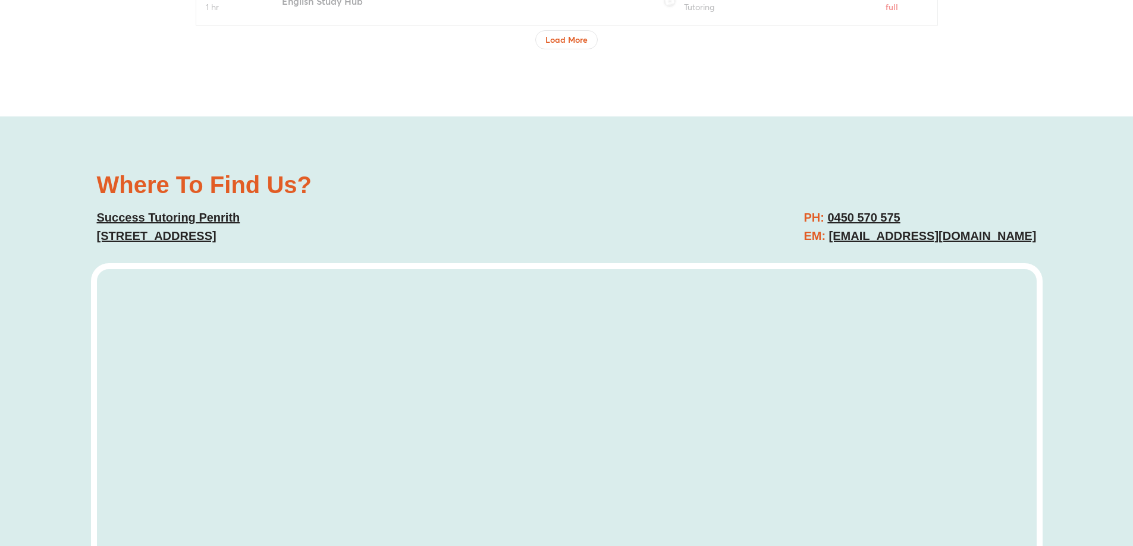
drag, startPoint x: 993, startPoint y: 237, endPoint x: 1032, endPoint y: 204, distance: 51.5
click at [1031, 202] on div "Where To Find Us? Success Tutoring Penrith Suite 12, Level 1/472-476 High St, P…" at bounding box center [566, 209] width 951 height 84
copy link "Penrith@successtutoring.com.au"
drag, startPoint x: 1051, startPoint y: 234, endPoint x: 846, endPoint y: 235, distance: 205.1
click at [846, 235] on div "Where To Find Us? Success Tutoring Penrith Suite 12, Level 1/472-476 High St, P…" at bounding box center [566, 418] width 1133 height 602
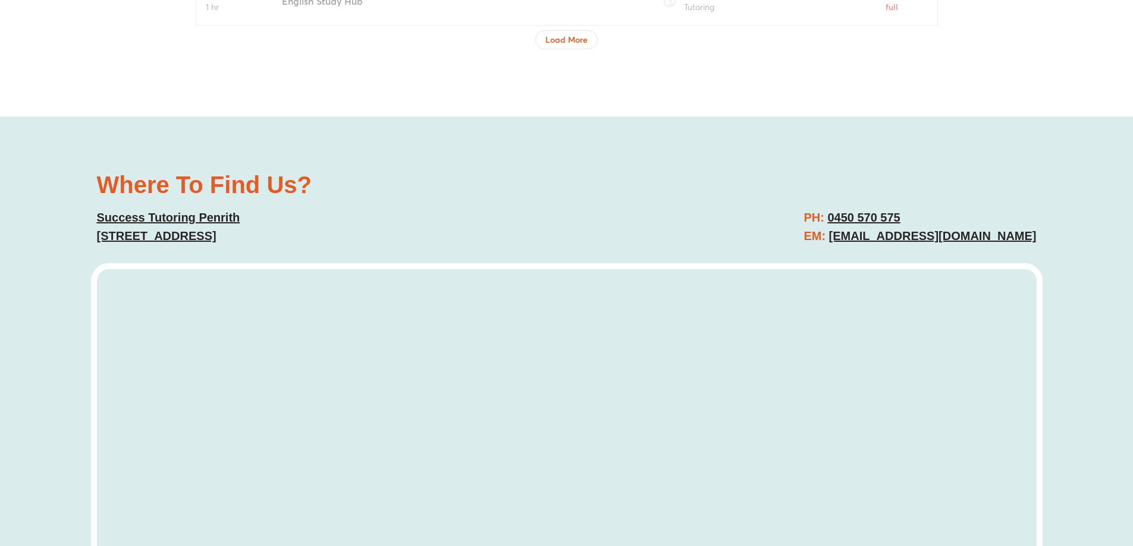
click at [924, 218] on h2 "PH: 0450 570 575 EM: Penrith@successtutoring.com.au" at bounding box center [919, 227] width 232 height 37
drag, startPoint x: 924, startPoint y: 218, endPoint x: 851, endPoint y: 219, distance: 73.1
click at [851, 219] on h2 "PH: 0450 570 575 EM: Penrith@successtutoring.com.au" at bounding box center [919, 227] width 232 height 37
copy link "0450 570 575"
copy link "Suite 12, Level 1/472-476 High St, Penrith NSW 2750"
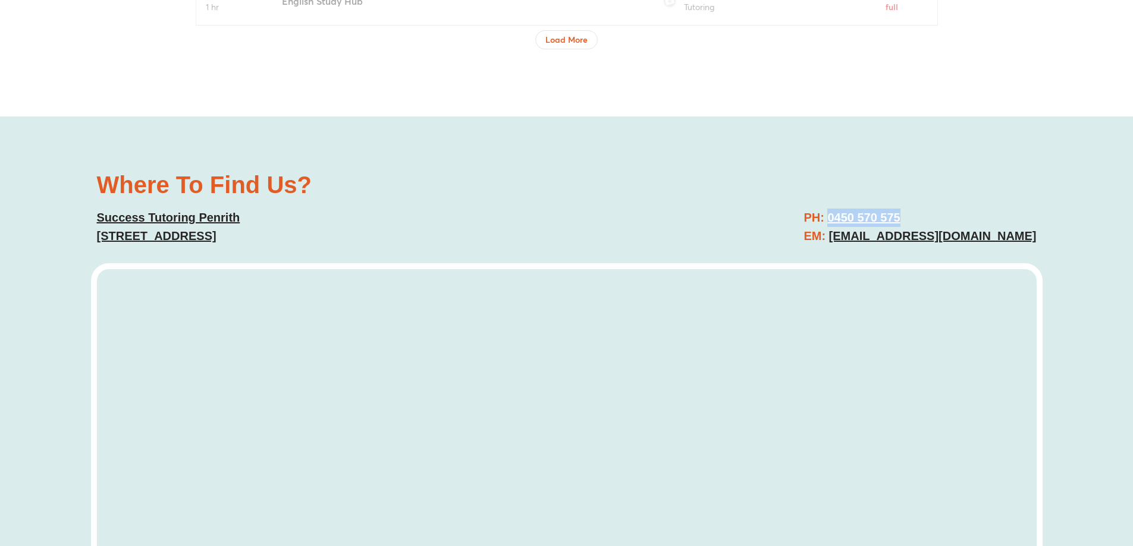
drag, startPoint x: 90, startPoint y: 235, endPoint x: 450, endPoint y: 235, distance: 359.7
click at [450, 235] on div "Where To Find Us? Success Tutoring Penrith Suite 12, Level 1/472-476 High St, P…" at bounding box center [566, 418] width 1133 height 602
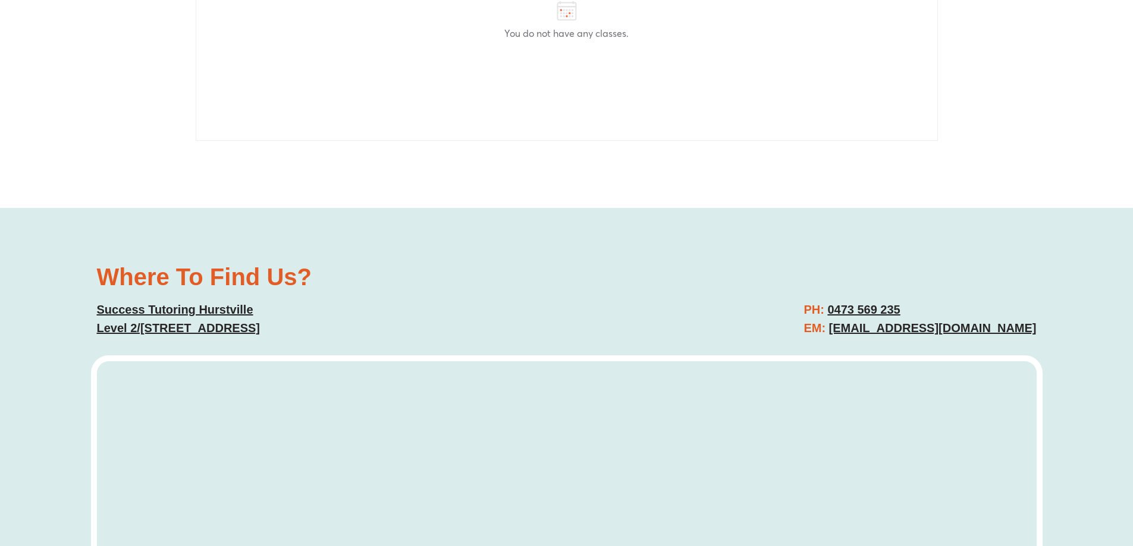
scroll to position [3508, 0]
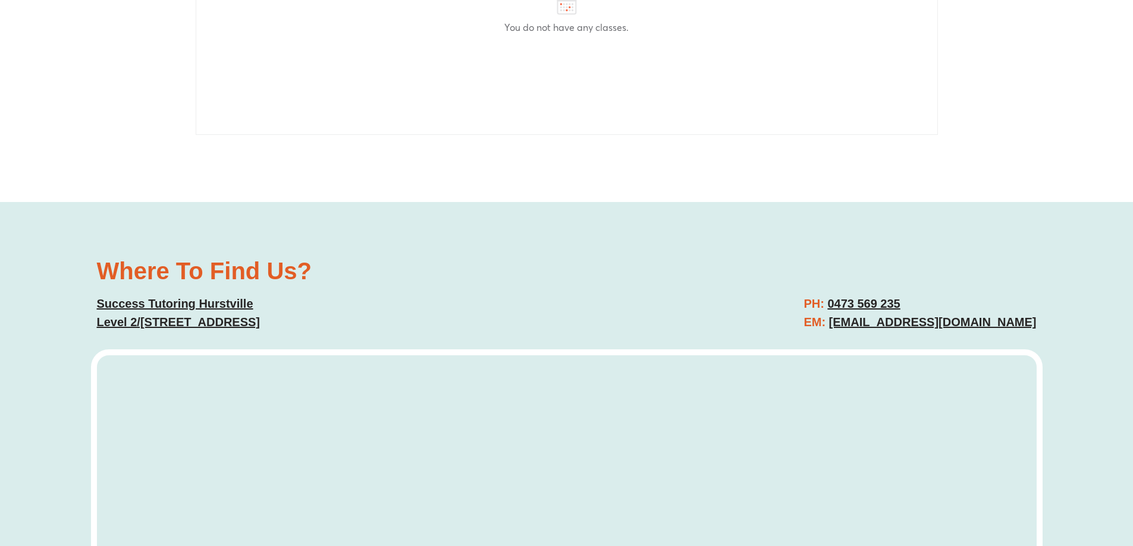
copy link "[EMAIL_ADDRESS][DOMAIN_NAME]"
drag, startPoint x: 1058, startPoint y: 318, endPoint x: 837, endPoint y: 315, distance: 221.2
click at [837, 315] on div "Where To Find Us? Success Tutoring Hurstville [STREET_ADDRESS] PH: [PHONE_NUMBE…" at bounding box center [566, 491] width 1133 height 578
copy link "0473 569 235"
drag, startPoint x: 894, startPoint y: 293, endPoint x: 835, endPoint y: 294, distance: 58.9
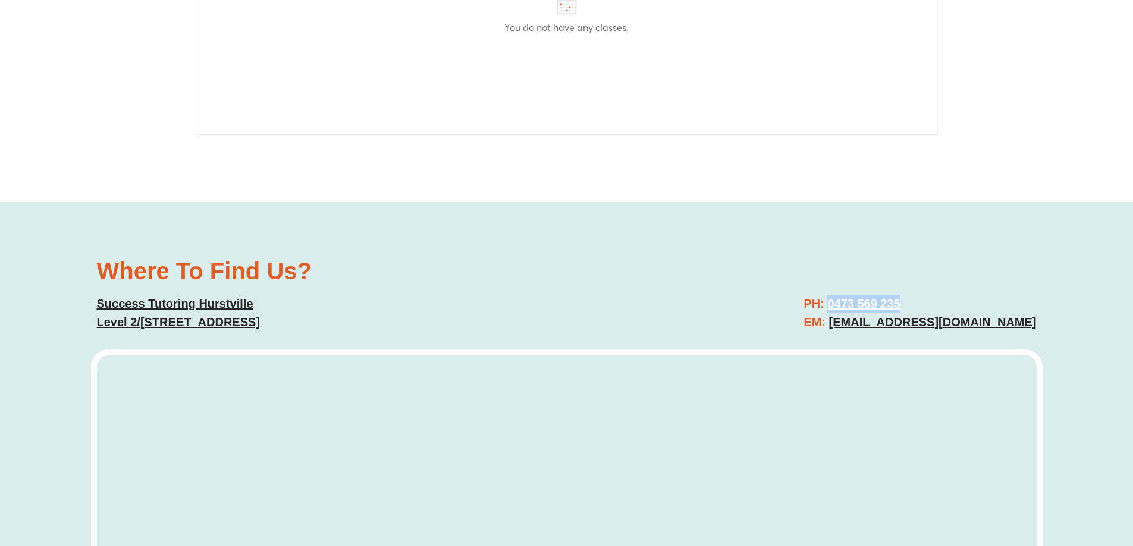
click at [835, 294] on div "PH: 0473 569 235 EM: hurstville@successtutoring.com.au" at bounding box center [808, 313] width 470 height 49
drag, startPoint x: 351, startPoint y: 320, endPoint x: 88, endPoint y: 321, distance: 262.8
click at [88, 321] on div "Where To Find Us? Success Tutoring Hurstville Level 2/213 Forest Rd, Hurstville…" at bounding box center [566, 491] width 1133 height 578
copy link "Level 2/213 Forest Rd, Hurstville NSW 2220"
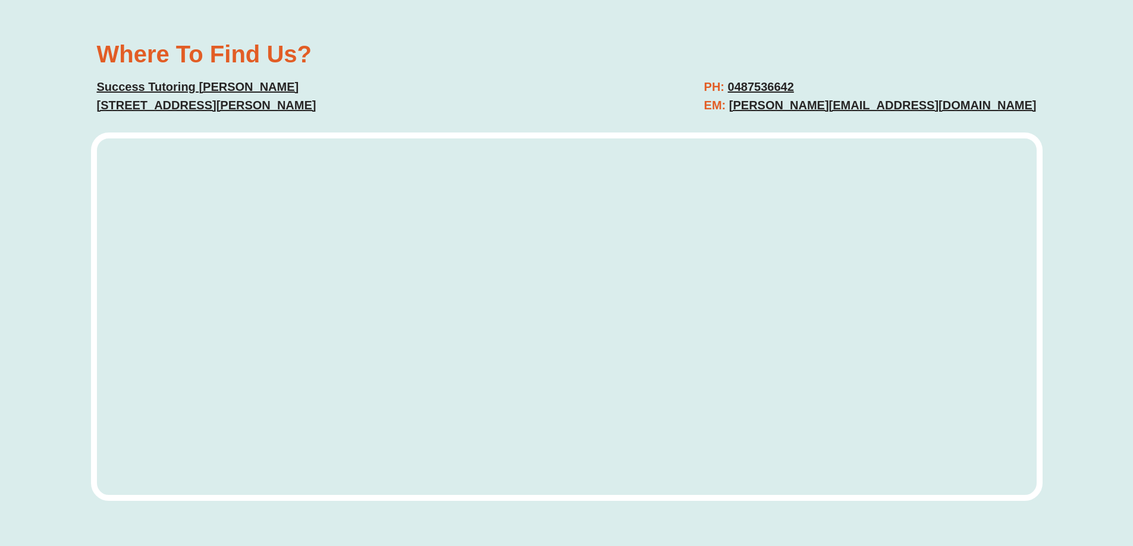
scroll to position [4578, 0]
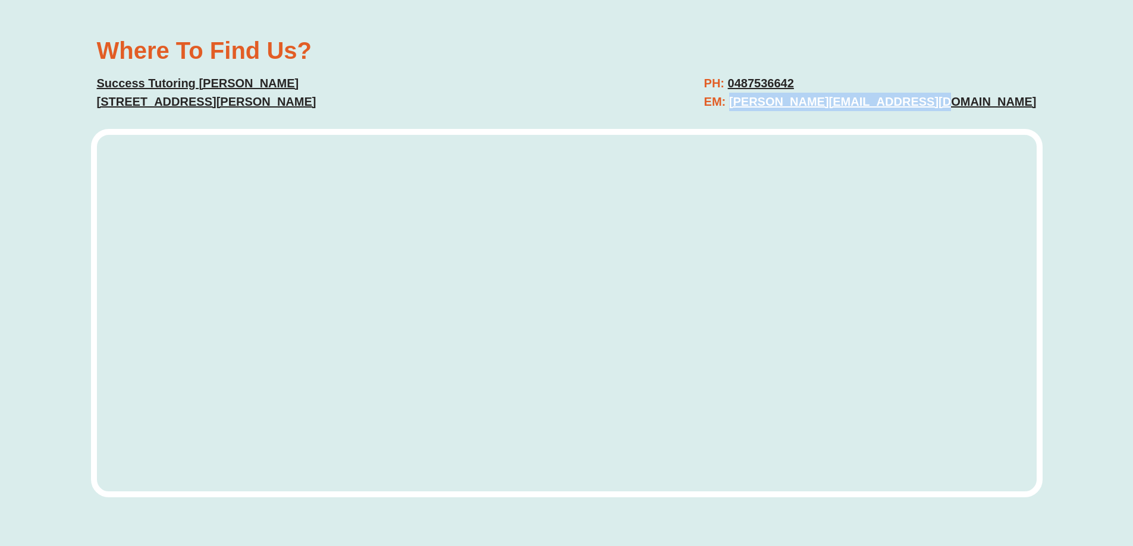
drag, startPoint x: 1052, startPoint y: 106, endPoint x: 842, endPoint y: 106, distance: 209.9
click at [842, 106] on div "Where To Find Us? Success Tutoring Hornsby Unit 1/1 Ashley St, Hornsby NSW 2077…" at bounding box center [566, 271] width 1133 height 578
copy link "hornsby@successtutoring.com.au"
copy link "0487536642"
drag, startPoint x: 937, startPoint y: 76, endPoint x: 839, endPoint y: 80, distance: 98.2
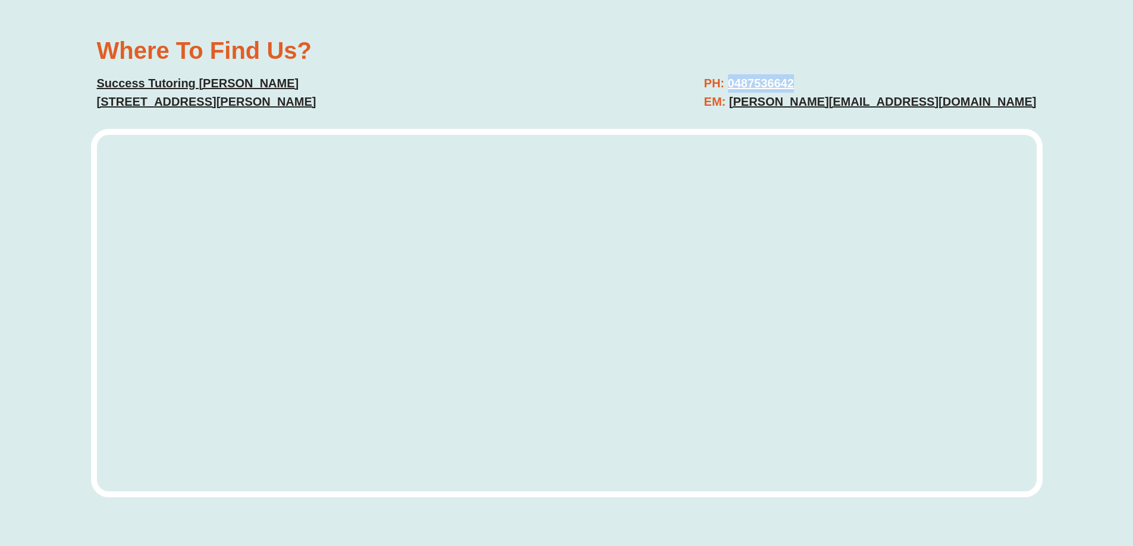
click at [839, 80] on h2 "PH: 0487536642 EM: hornsby@successtutoring.com.au" at bounding box center [870, 92] width 332 height 37
copy link "Unit 1/1 Ashley St, Hornsby NSW 2077, Australia"
drag, startPoint x: 102, startPoint y: 98, endPoint x: 382, endPoint y: 98, distance: 280.0
click at [382, 98] on div "Where To Find Us? Success Tutoring Hornsby Unit 1/1 Ashley St, Hornsby NSW 2077…" at bounding box center [566, 271] width 1133 height 578
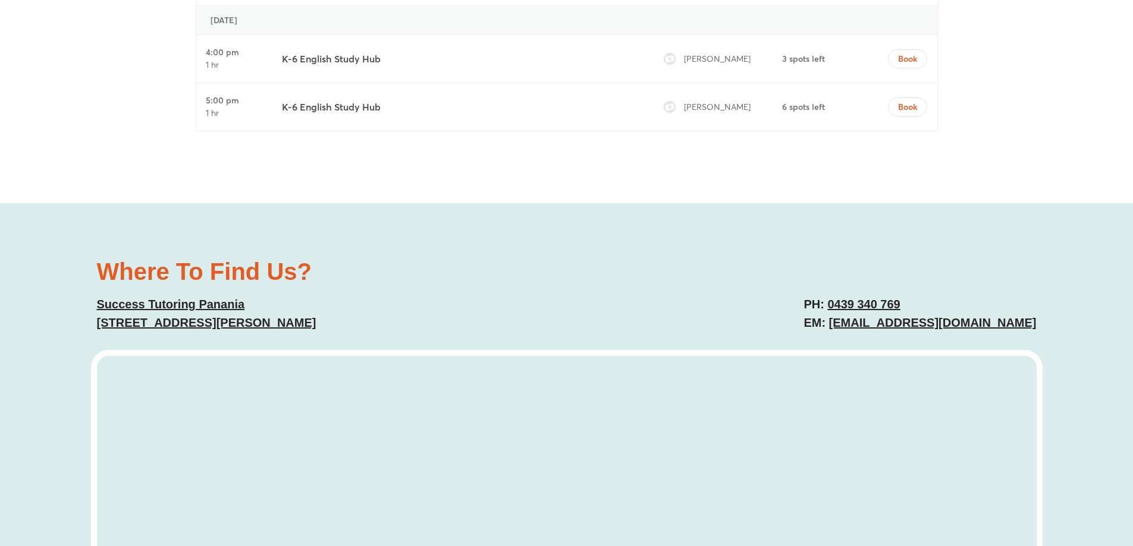
scroll to position [4459, 0]
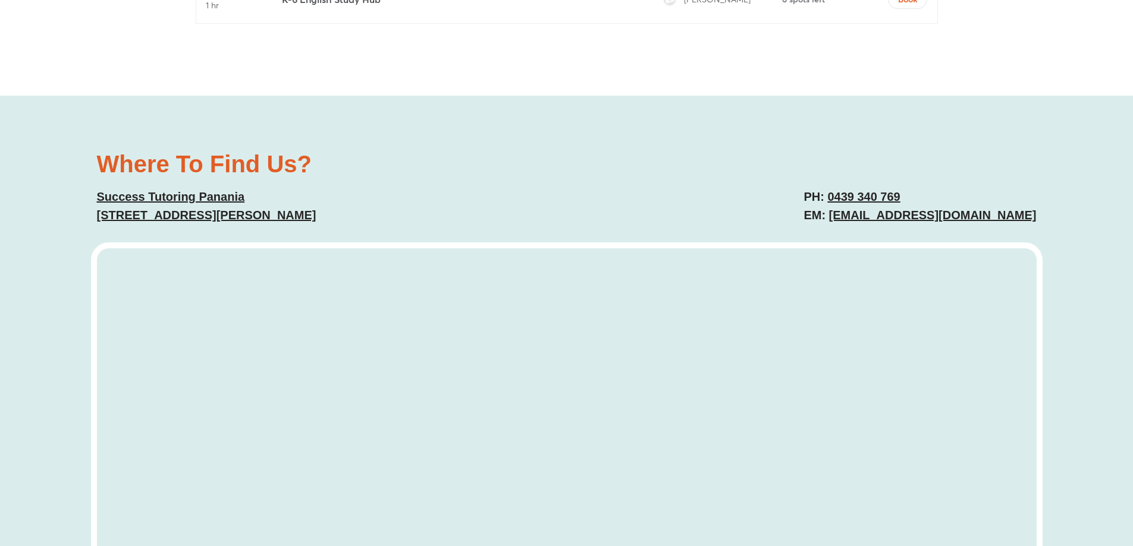
copy link "anania@successtutoring.com.au"
copy h2 "panania@successtutoring.com.au"
drag, startPoint x: 1046, startPoint y: 210, endPoint x: 839, endPoint y: 226, distance: 207.5
click at [839, 226] on div "Where To Find Us? Success Tutoring Panania 64 Anderson Ave, Panania NSW 2213 PH…" at bounding box center [566, 385] width 1133 height 578
drag, startPoint x: 927, startPoint y: 189, endPoint x: 843, endPoint y: 189, distance: 83.8
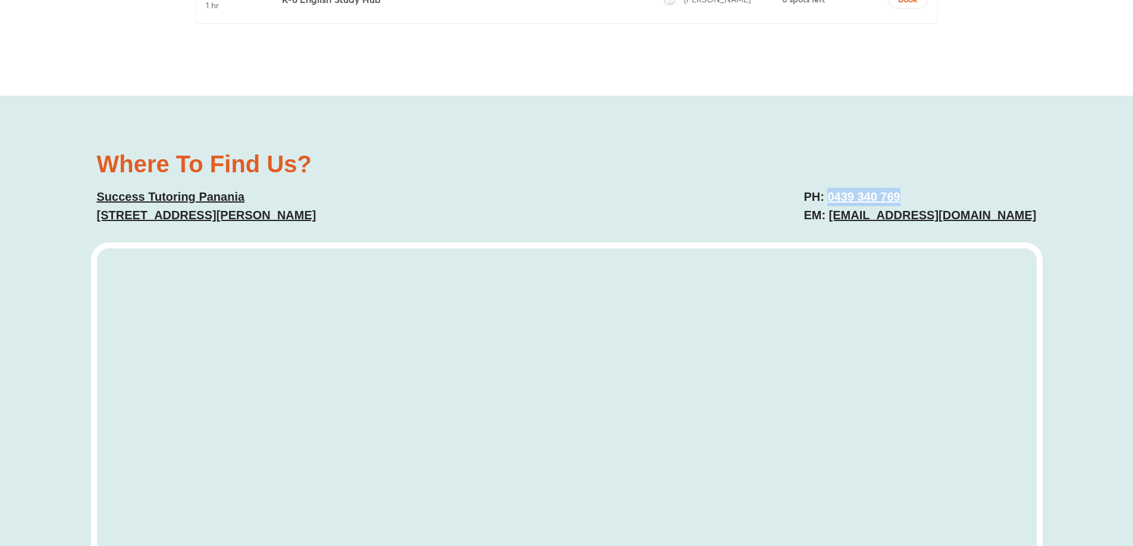
click at [843, 189] on h2 "PH: 0439 340 769 EM: panania@successtutoring.com.au" at bounding box center [919, 206] width 232 height 37
copy link "0439 340 769"
copy link "64 Anderson Ave, Panania NSW 2213"
drag, startPoint x: 310, startPoint y: 212, endPoint x: 84, endPoint y: 216, distance: 225.4
click at [84, 216] on div "Where To Find Us? Success Tutoring Panania 64 Anderson Ave, Panania NSW 2213 PH…" at bounding box center [566, 385] width 1133 height 578
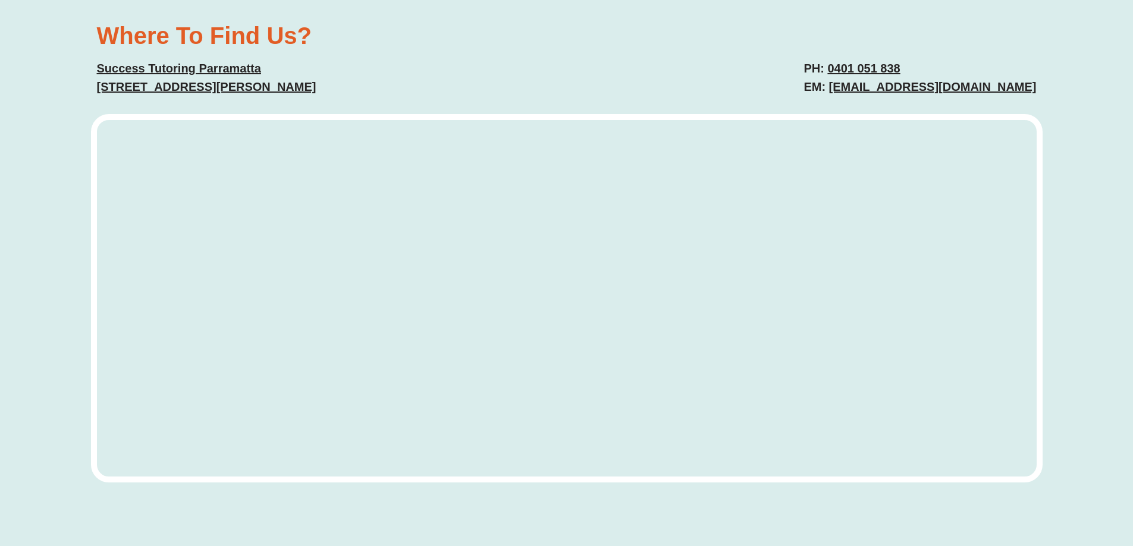
scroll to position [4816, 0]
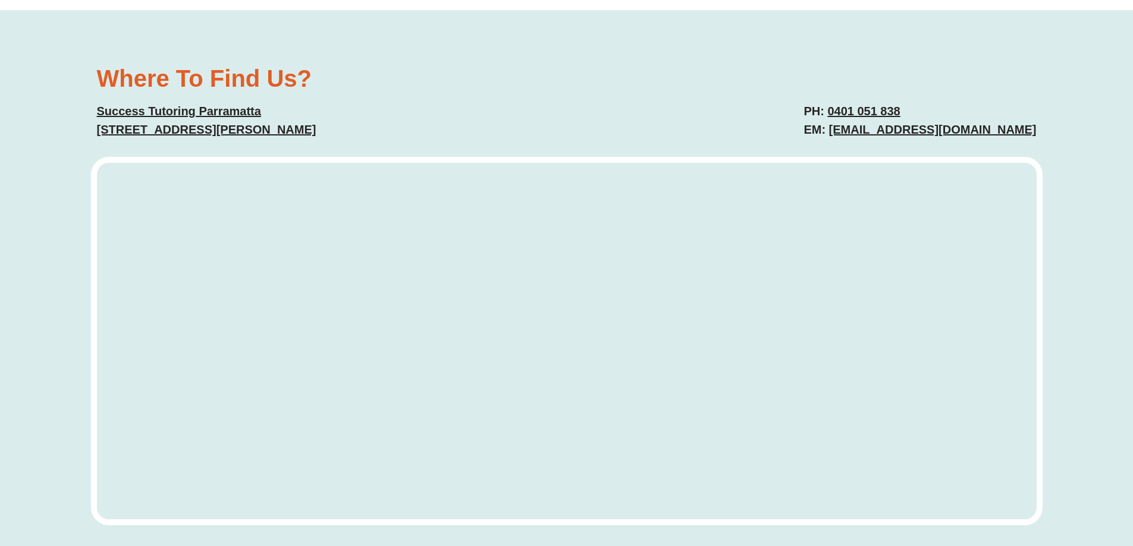
drag, startPoint x: 920, startPoint y: 108, endPoint x: 826, endPoint y: 113, distance: 94.1
click at [826, 113] on h2 "PH: 0401 051 838 EM: parramatta@successtutoring.com.au" at bounding box center [919, 120] width 232 height 37
copy link "0401 051 838"
click at [1053, 130] on div "Where To Find Us? Success Tutoring Parramatta Suite 101, Level 1/7K Parkes St, …" at bounding box center [566, 299] width 1133 height 578
copy link "[EMAIL_ADDRESS][DOMAIN_NAME]"
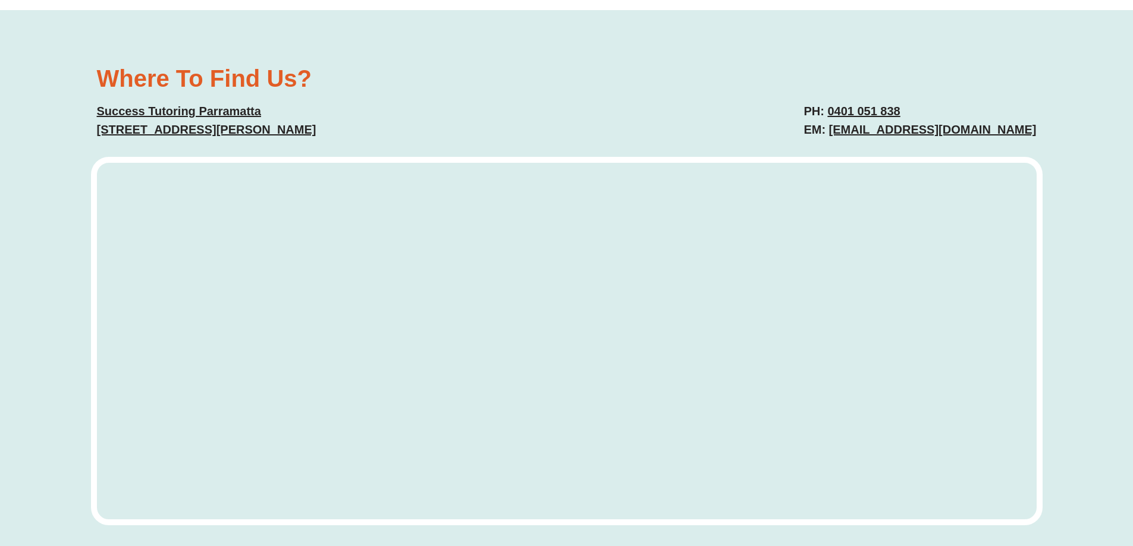
drag, startPoint x: 1051, startPoint y: 131, endPoint x: 826, endPoint y: 142, distance: 225.6
click at [826, 142] on div "Where To Find Us? Success Tutoring Parramatta Suite 101, Level 1/7K Parkes St, …" at bounding box center [566, 299] width 1133 height 578
click at [78, 137] on div "Where To Find Us? Success Tutoring Parramatta Suite 101, Level 1/7K Parkes St, …" at bounding box center [566, 299] width 1133 height 578
drag, startPoint x: 79, startPoint y: 137, endPoint x: 407, endPoint y: 125, distance: 328.4
click at [407, 125] on div "Where To Find Us? Success Tutoring Parramatta Suite 101, Level 1/7K Parkes St, …" at bounding box center [566, 299] width 1133 height 578
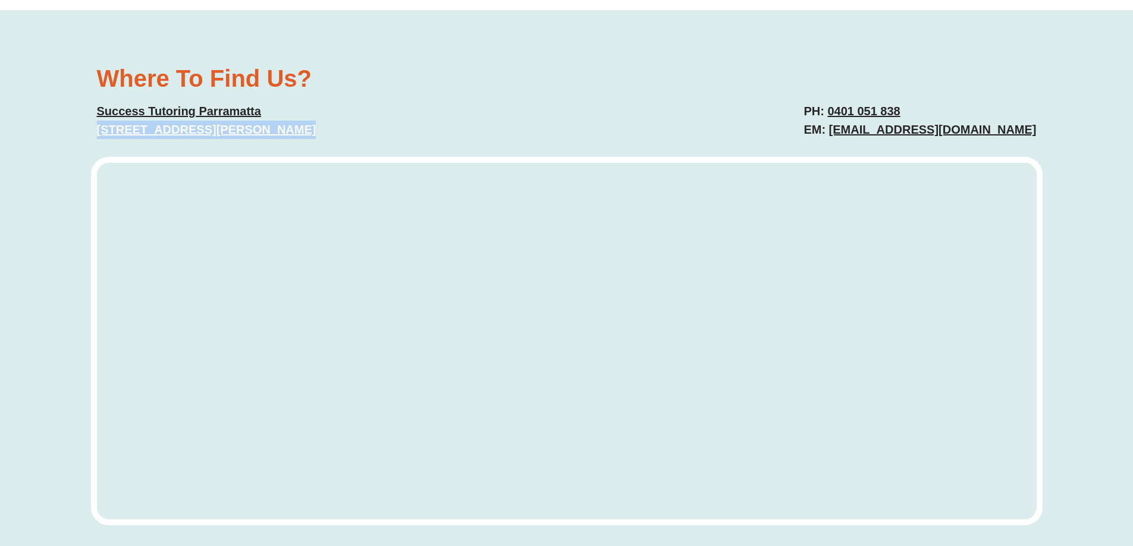
copy div "Suite 101, Level 1/7K Parkes St, Harris Park NSW 2150"
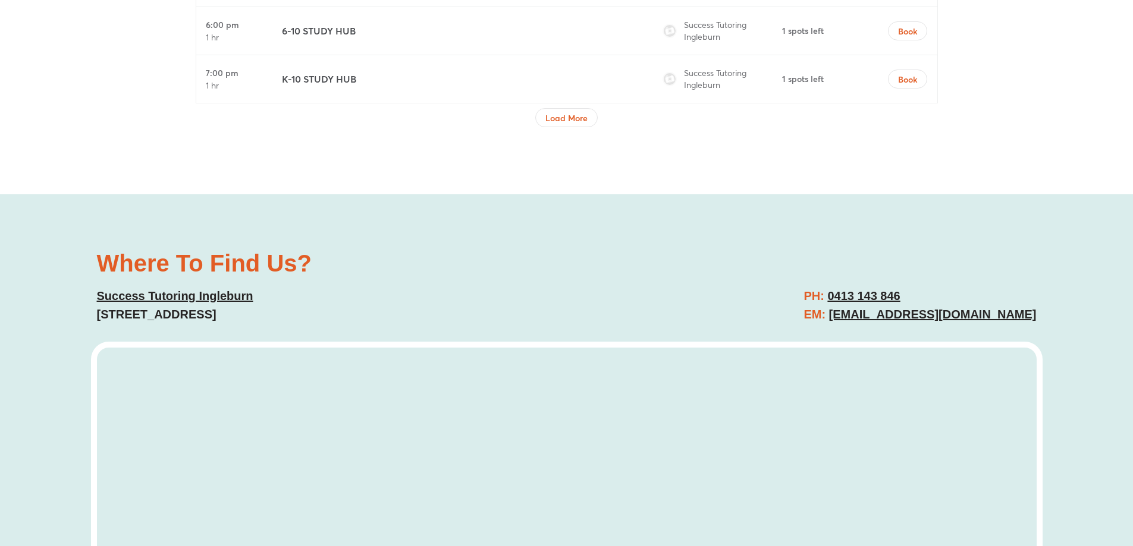
scroll to position [5586, 0]
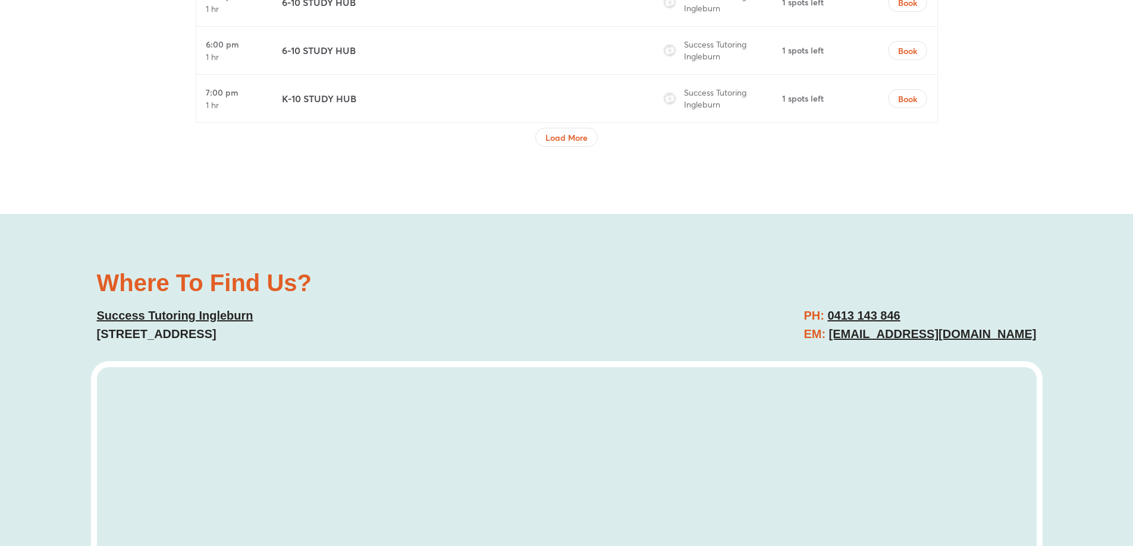
copy u "ingleburn@successtutoring.com"
drag, startPoint x: 1054, startPoint y: 332, endPoint x: 851, endPoint y: 327, distance: 202.2
click at [851, 327] on div "Where To Find Us? Success Tutoring Ingleburn 108C Macquaire Road, Ingleburn, NS…" at bounding box center [566, 503] width 1133 height 578
copy u "ingleburn@successtutoring.com"
copy link "108C Macquaire Road, Ingleburn, NSW, 2565"
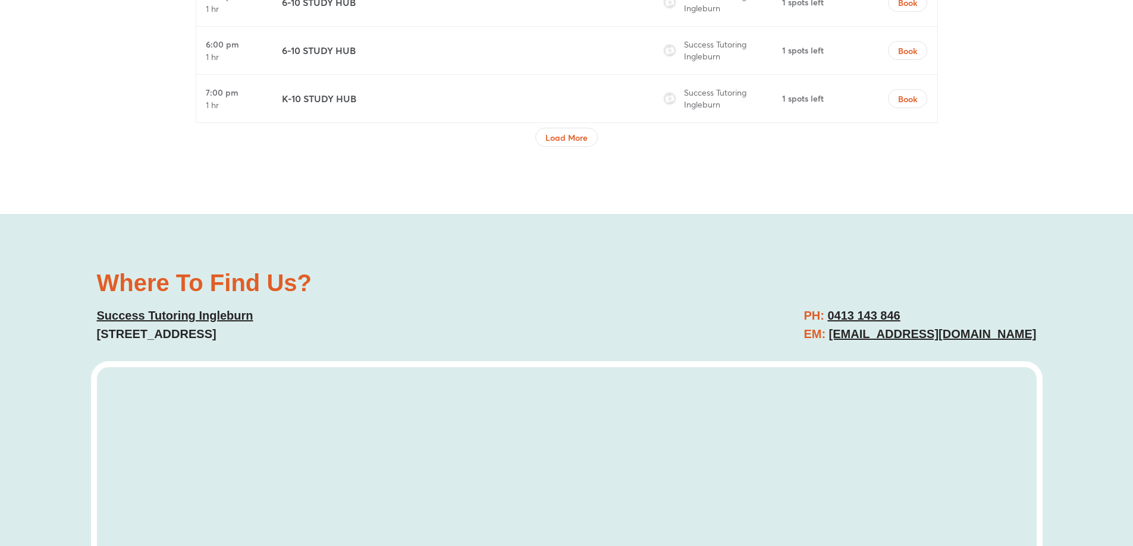
drag, startPoint x: 112, startPoint y: 331, endPoint x: 361, endPoint y: 331, distance: 248.5
click at [361, 331] on div "Where To Find Us? Success Tutoring Ingleburn 108C Macquaire Road, Ingleburn, NS…" at bounding box center [566, 503] width 1133 height 578
copy u "0413 143 846"
drag, startPoint x: 929, startPoint y: 317, endPoint x: 850, endPoint y: 317, distance: 79.1
click at [850, 317] on h2 "PH: 0413 143 846 EM: ingleburn@successtutoring.com" at bounding box center [919, 325] width 232 height 37
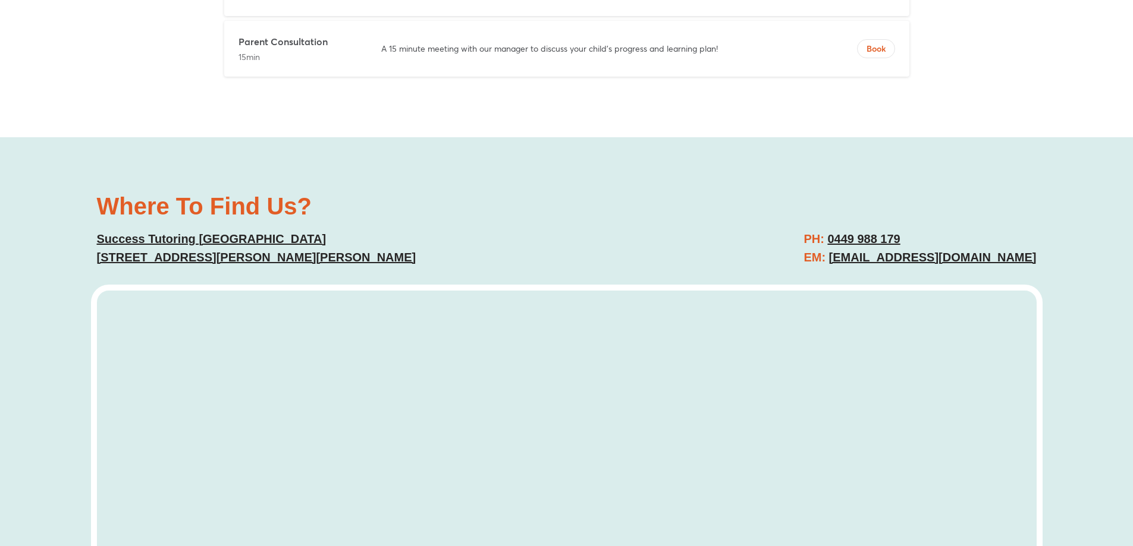
scroll to position [4697, 0]
drag, startPoint x: 1052, startPoint y: 237, endPoint x: 815, endPoint y: 238, distance: 237.2
click at [815, 238] on div "Where To Find Us? Success Tutoring Wetherill Park Suite 2, Level 1, 11/1345 The…" at bounding box center [566, 428] width 1133 height 578
copy u "wetherillpark@successtutoring.com.au"
click at [898, 231] on h2 "PH: 0449 988 179 EM: wetherillpark@successtutoring.com.au" at bounding box center [919, 249] width 232 height 37
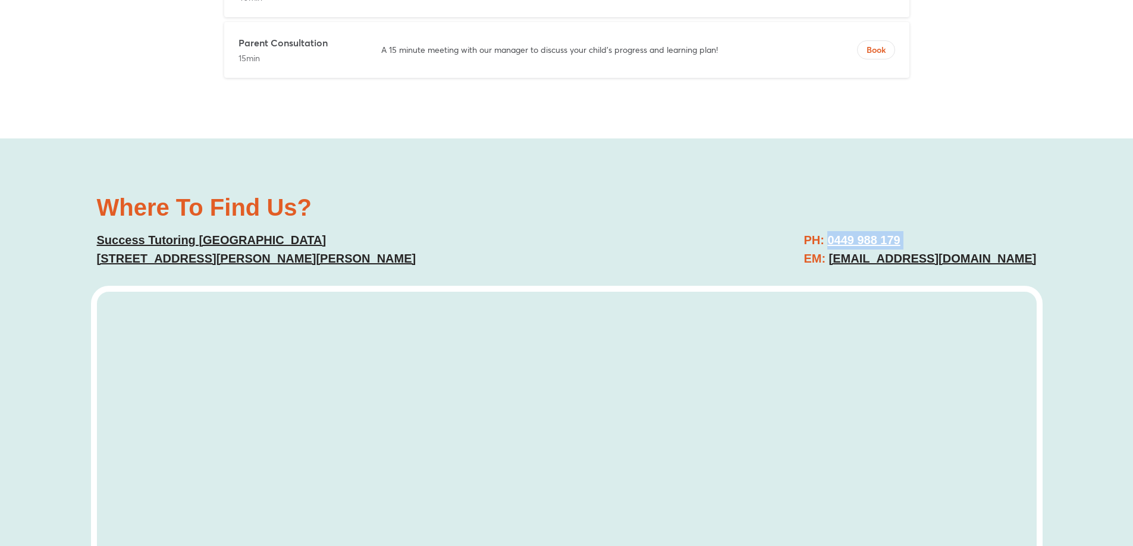
copy u "0449 988 179"
drag, startPoint x: 898, startPoint y: 219, endPoint x: 813, endPoint y: 218, distance: 85.0
click at [813, 231] on h2 "PH: 0449 988 179 EM: wetherillpark@successtutoring.com.au" at bounding box center [919, 249] width 232 height 37
copy u "Suite 2, Level 1, 11/1345 The Horsley Dr, Wetherill Park, NS"
drag, startPoint x: 89, startPoint y: 241, endPoint x: 449, endPoint y: 240, distance: 360.3
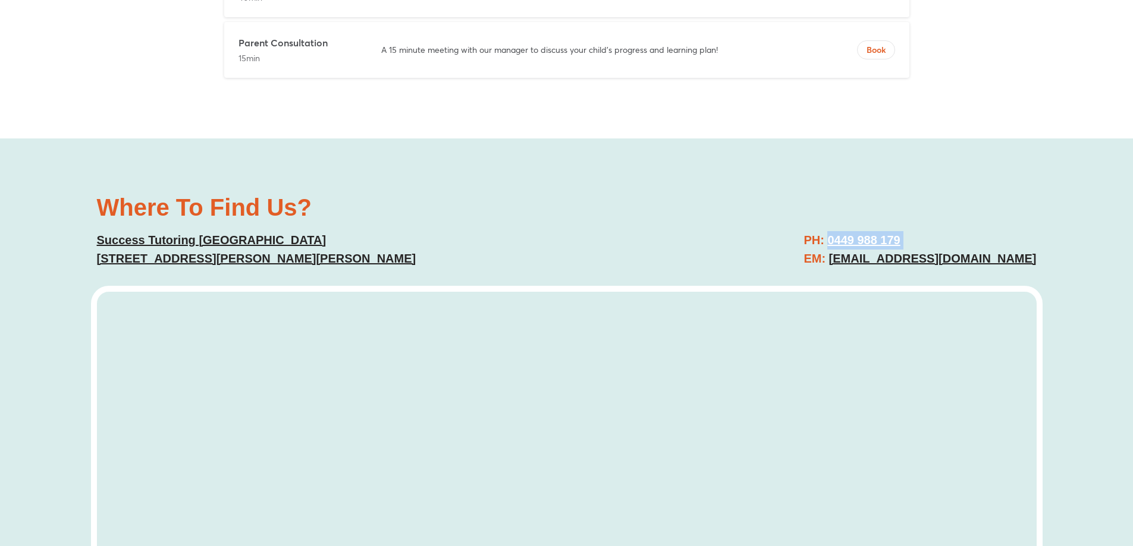
click at [449, 240] on div "Where To Find Us? Success Tutoring Wetherill Park Suite 2, Level 1, 11/1345 The…" at bounding box center [566, 428] width 1133 height 578
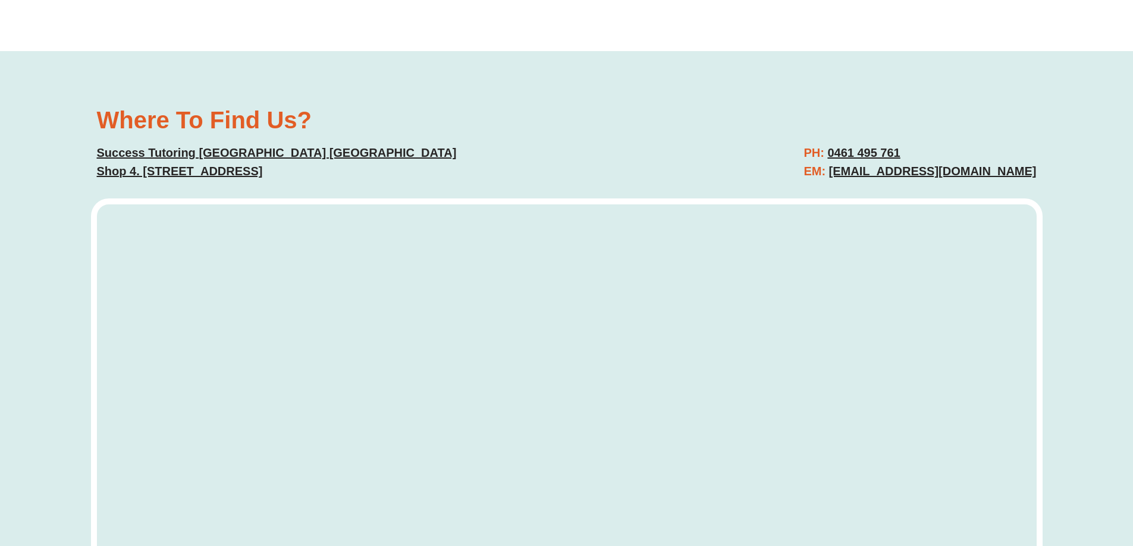
scroll to position [5351, 0]
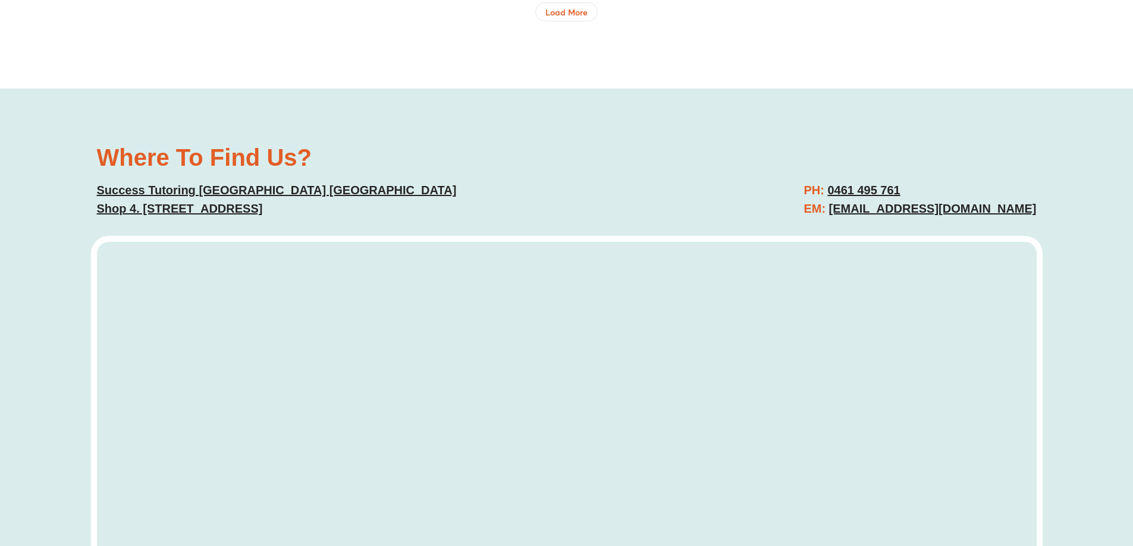
drag, startPoint x: 1039, startPoint y: 212, endPoint x: 835, endPoint y: 214, distance: 204.5
click at [835, 214] on div "PH: [PHONE_NUMBER] EM: [EMAIL_ADDRESS][DOMAIN_NAME]" at bounding box center [808, 199] width 470 height 49
drag, startPoint x: 891, startPoint y: 190, endPoint x: 837, endPoint y: 188, distance: 53.5
click at [837, 188] on h2 "PH: [PHONE_NUMBER] EM: [EMAIL_ADDRESS][DOMAIN_NAME]" at bounding box center [919, 199] width 232 height 37
drag, startPoint x: 81, startPoint y: 210, endPoint x: 386, endPoint y: 206, distance: 305.0
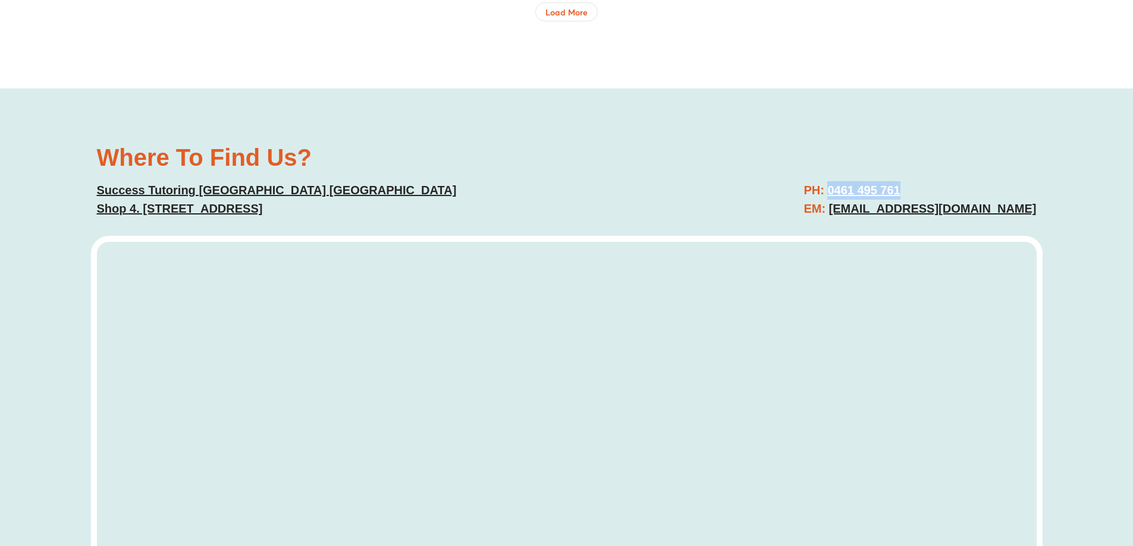
click at [386, 206] on div "Where To Find Us? Success Tutoring [GEOGRAPHIC_DATA] [GEOGRAPHIC_DATA] Shop 4. …" at bounding box center [566, 378] width 1133 height 578
copy u "Shop 4. [STREET_ADDRESS]"
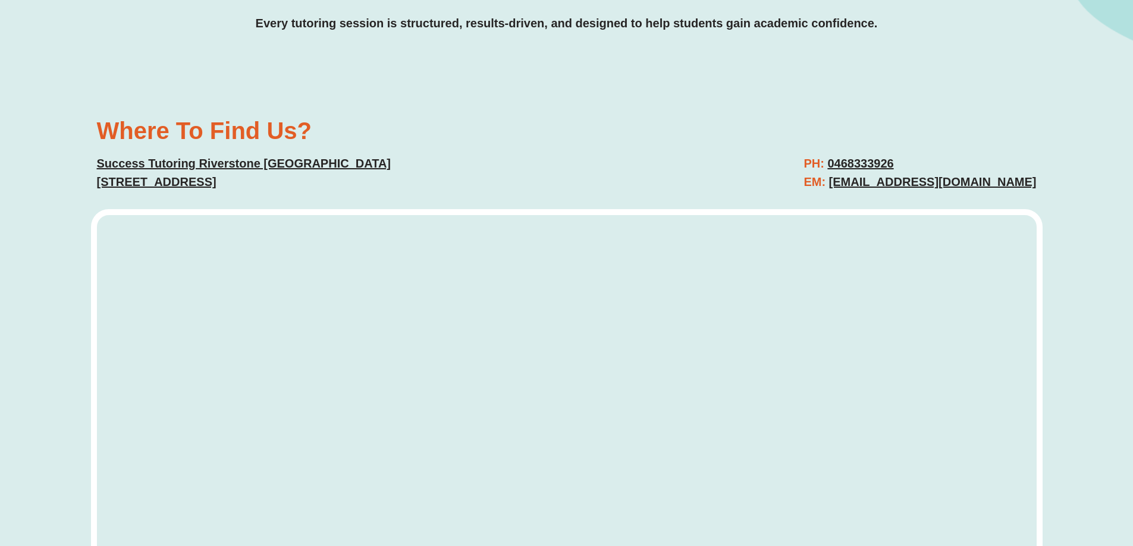
scroll to position [3983, 0]
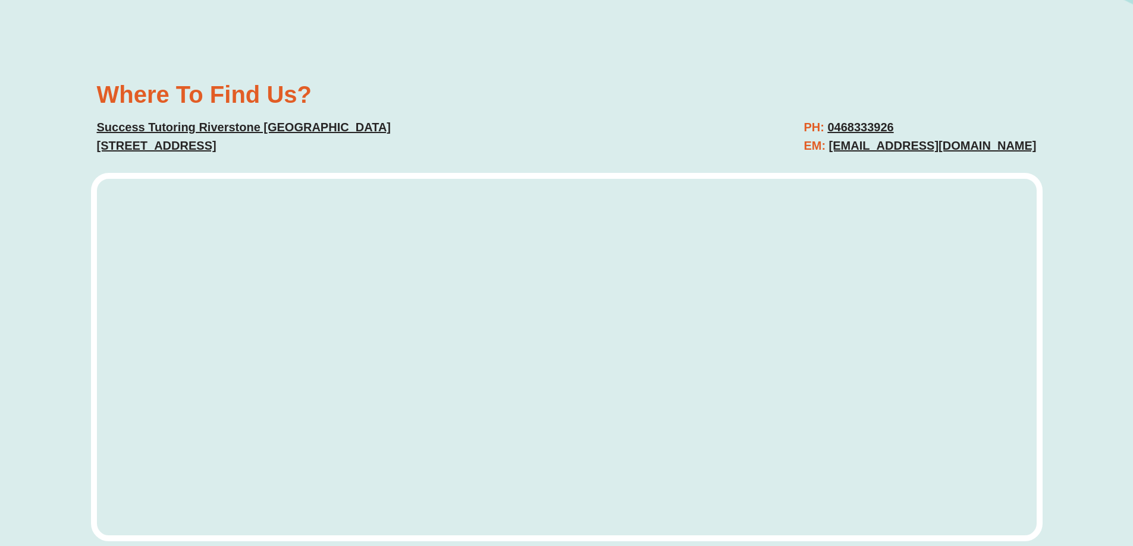
drag, startPoint x: 1059, startPoint y: 116, endPoint x: 829, endPoint y: 125, distance: 230.3
click at [829, 125] on div "Where To Find Us? Success Tutoring Riverstone NSW 43 Garfield Road East, Rivers…" at bounding box center [566, 315] width 1133 height 578
copy u "riverstone@successtutoring.com.au"
drag, startPoint x: 910, startPoint y: 105, endPoint x: 831, endPoint y: 105, distance: 79.1
click at [831, 118] on h2 "PH: 0468333926 EM: riverstone@successtutoring.com.au" at bounding box center [919, 136] width 232 height 37
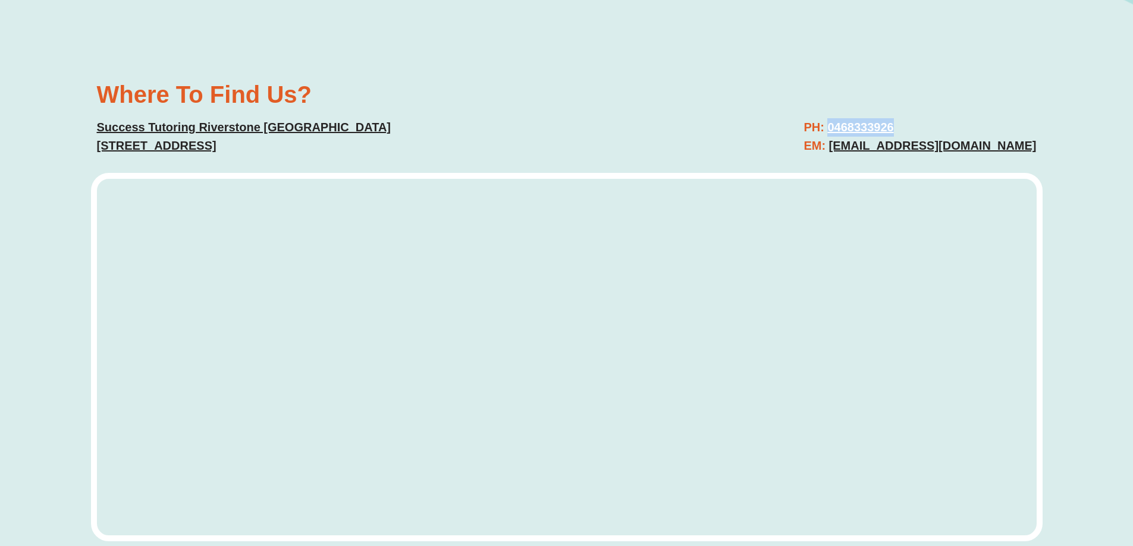
copy u "0468333926"
copy u "43 Garfield Road East, Riverstone, 2765"
drag, startPoint x: 87, startPoint y: 120, endPoint x: 342, endPoint y: 123, distance: 255.7
click at [342, 123] on div "Where To Find Us? Success Tutoring Riverstone NSW 43 Garfield Road East, Rivers…" at bounding box center [566, 315] width 1133 height 578
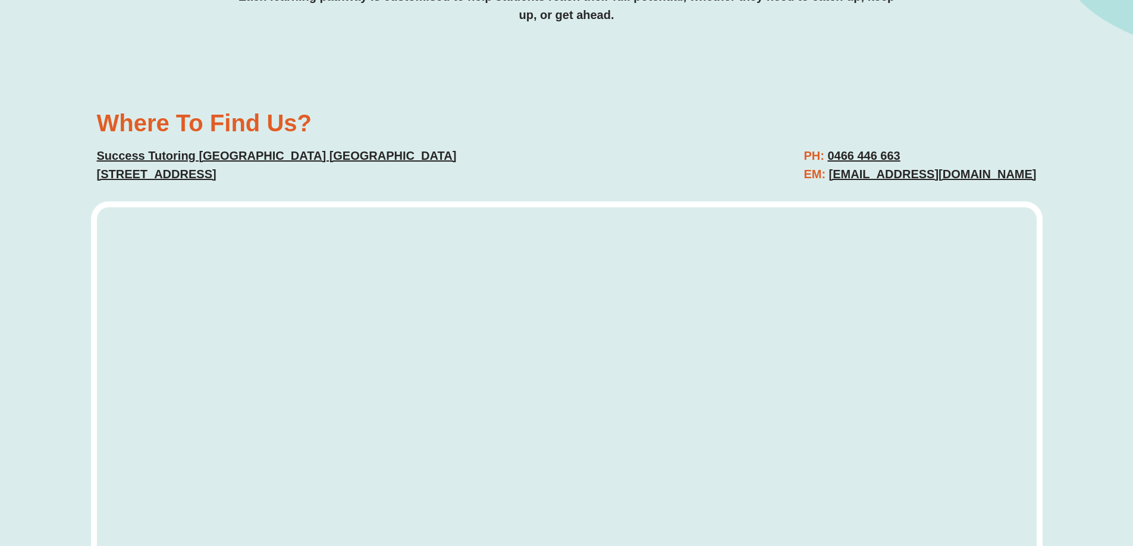
scroll to position [3329, 0]
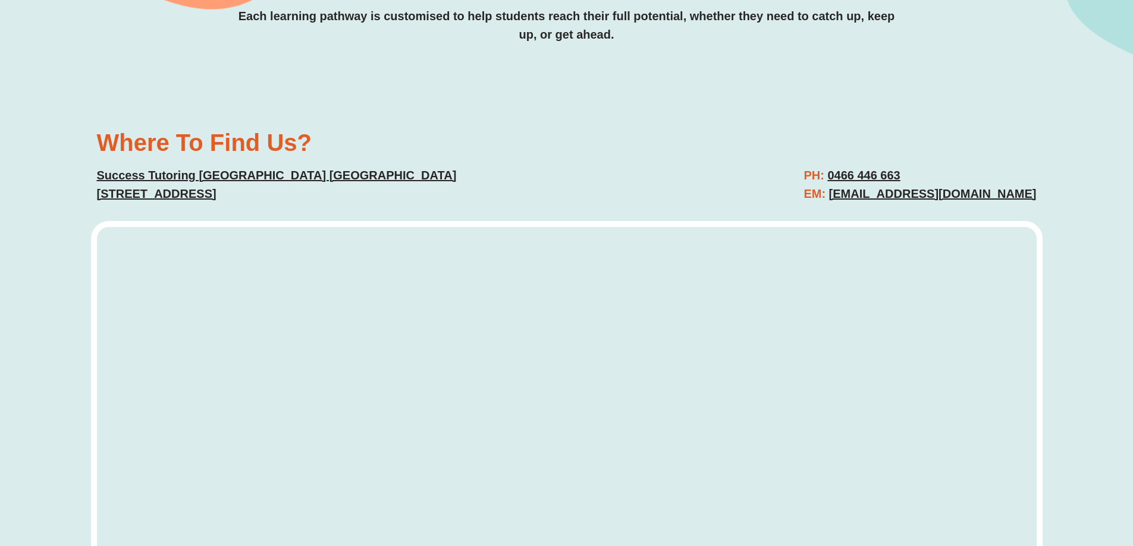
drag, startPoint x: 1011, startPoint y: 190, endPoint x: 810, endPoint y: 198, distance: 200.5
click at [810, 198] on div "Where To Find Us? Success Tutoring Campbelltown NSW Suite 1.16/4 Hyde Parade,Ca…" at bounding box center [566, 363] width 1133 height 578
drag, startPoint x: 862, startPoint y: 172, endPoint x: 806, endPoint y: 173, distance: 55.9
click at [806, 173] on h2 "PH: 0466 446 663 EM: Campbelltown@successtutoring.com.au" at bounding box center [919, 184] width 232 height 37
copy u "Suite 1.16/4 Hyde Parade,Campbelltown, NSW 2560"
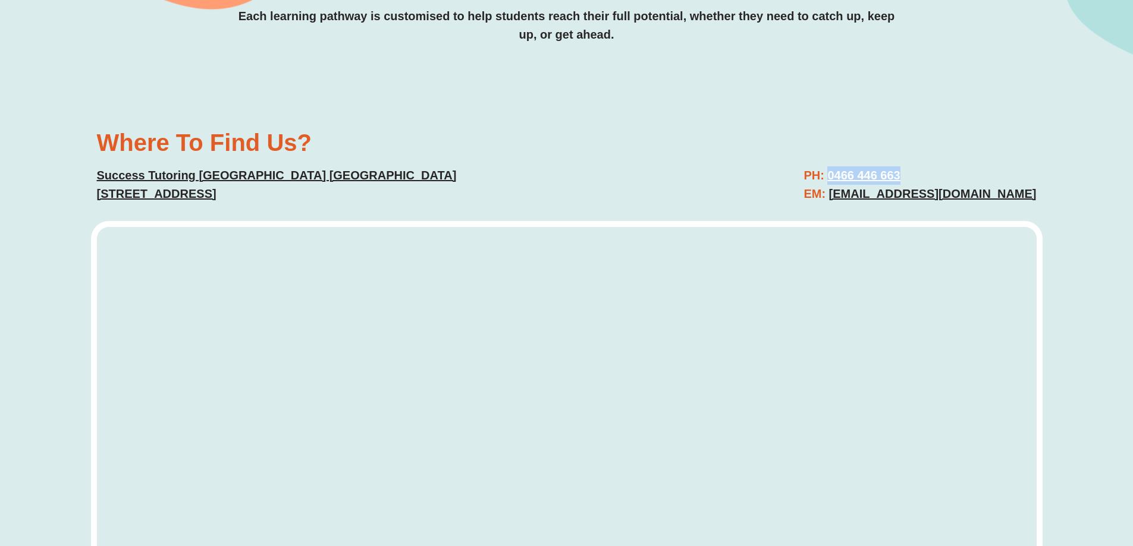
drag, startPoint x: 90, startPoint y: 194, endPoint x: 398, endPoint y: 188, distance: 307.4
click at [398, 188] on div "Where To Find Us? Success Tutoring Campbelltown NSW Suite 1.16/4 Hyde Parade,Ca…" at bounding box center [326, 167] width 470 height 84
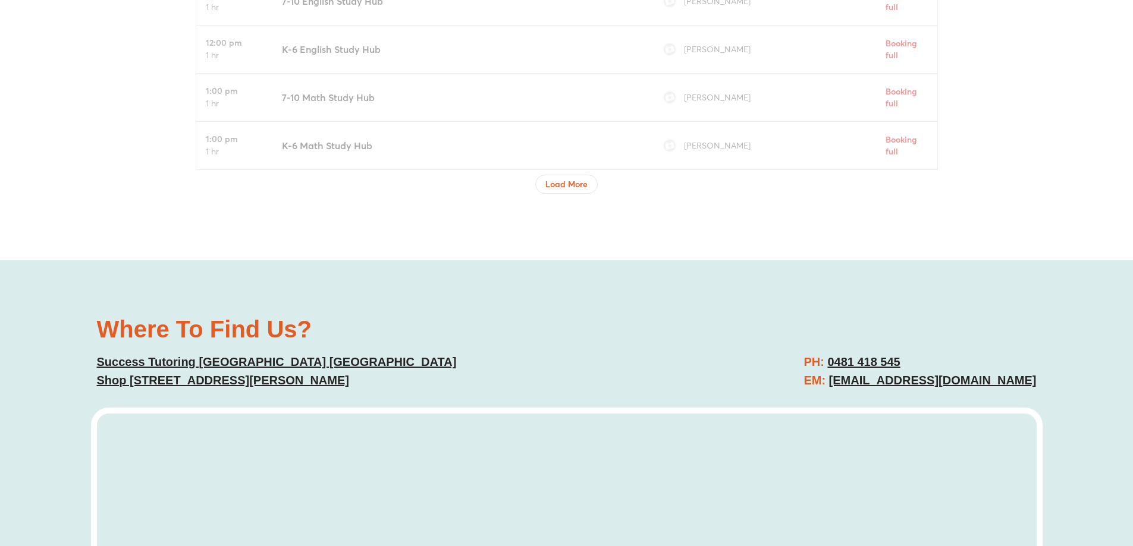
scroll to position [4697, 0]
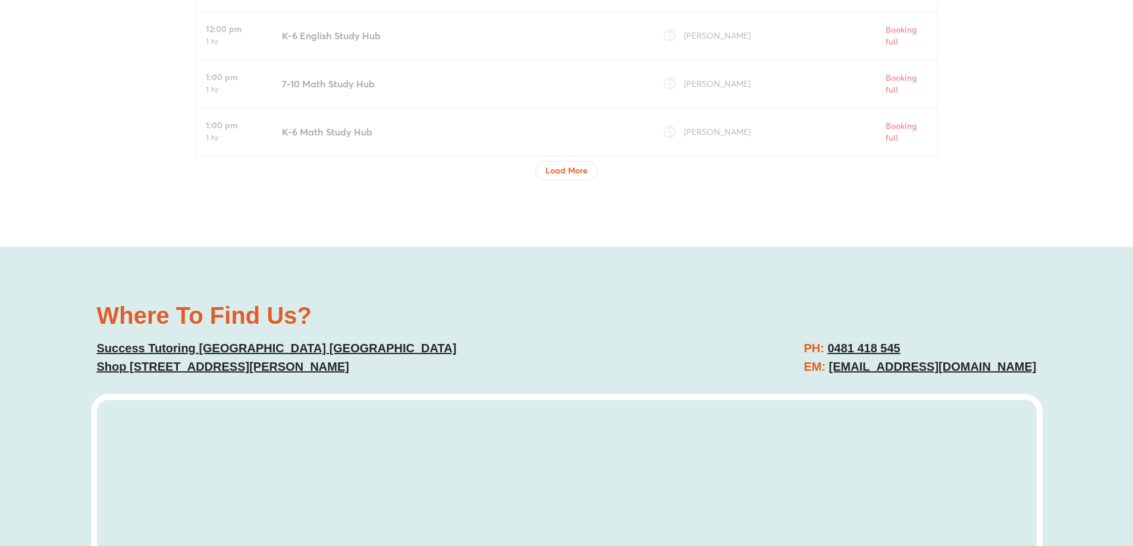
copy u "mountdruitt@successtutoring.com.au"
drag, startPoint x: 1042, startPoint y: 369, endPoint x: 822, endPoint y: 374, distance: 219.4
click at [822, 374] on div "PH: 0481 418 545 EM: mountdruitt@successtutoring.com.au" at bounding box center [808, 358] width 470 height 49
copy u "0481 418 545"
drag, startPoint x: 898, startPoint y: 342, endPoint x: 821, endPoint y: 344, distance: 76.7
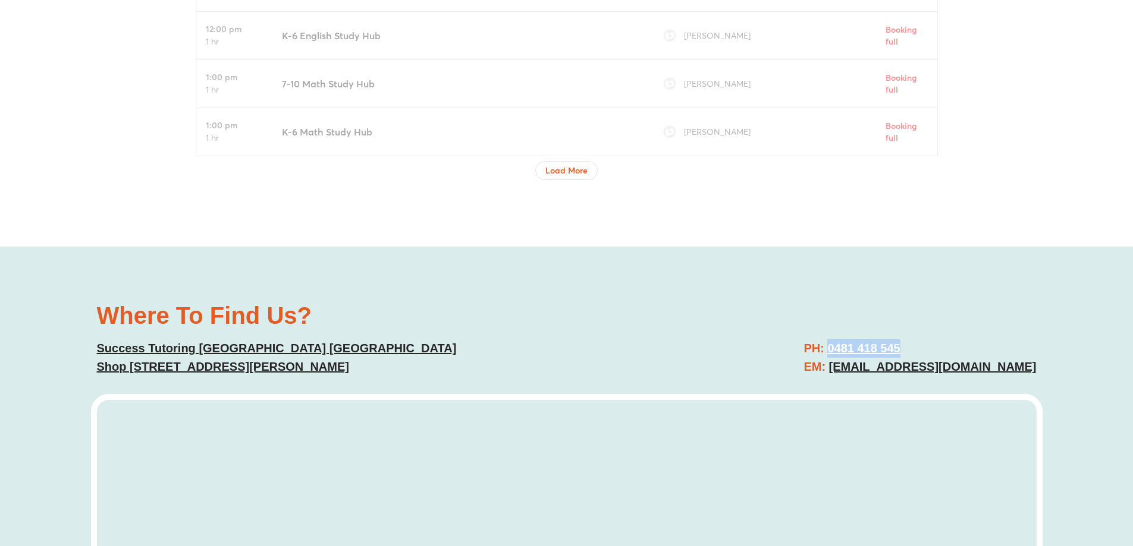
click at [821, 344] on h2 "PH: 0481 418 545 EM: mountdruitt@successtutoring.com.au" at bounding box center [919, 357] width 232 height 37
copy u "Shop 22, Cnr Carlisle Ave & Luxford Rd, Westfield Mall, Mt Druitt NSW 2770"
drag, startPoint x: 529, startPoint y: 363, endPoint x: 94, endPoint y: 361, distance: 435.2
click at [94, 361] on div "Where To Find Us? Success Tutoring Mount Druitt NSW Shop 22, Cnr Carlisle Ave &…" at bounding box center [326, 340] width 470 height 84
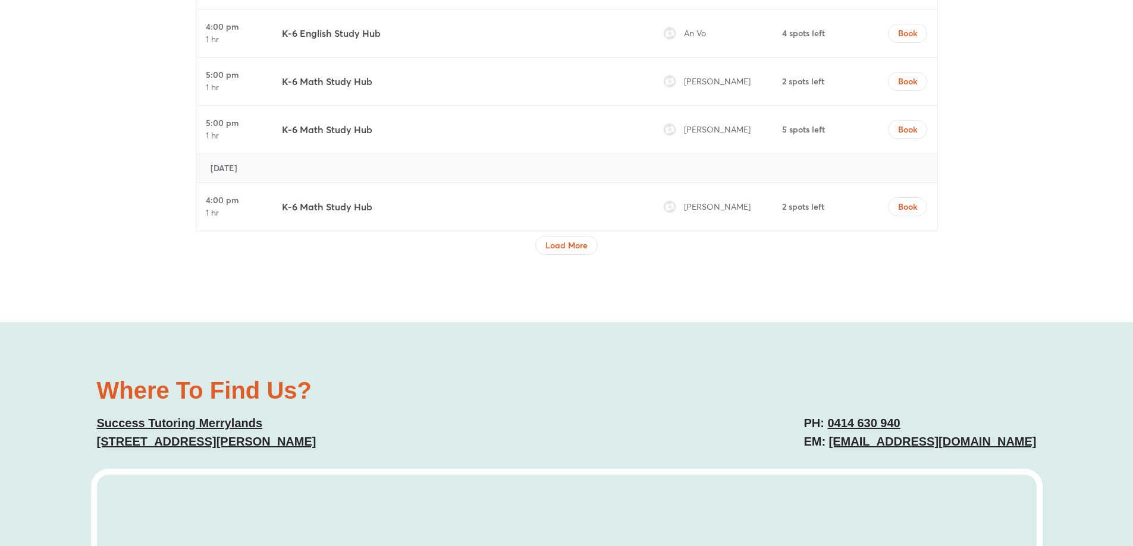
scroll to position [4518, 0]
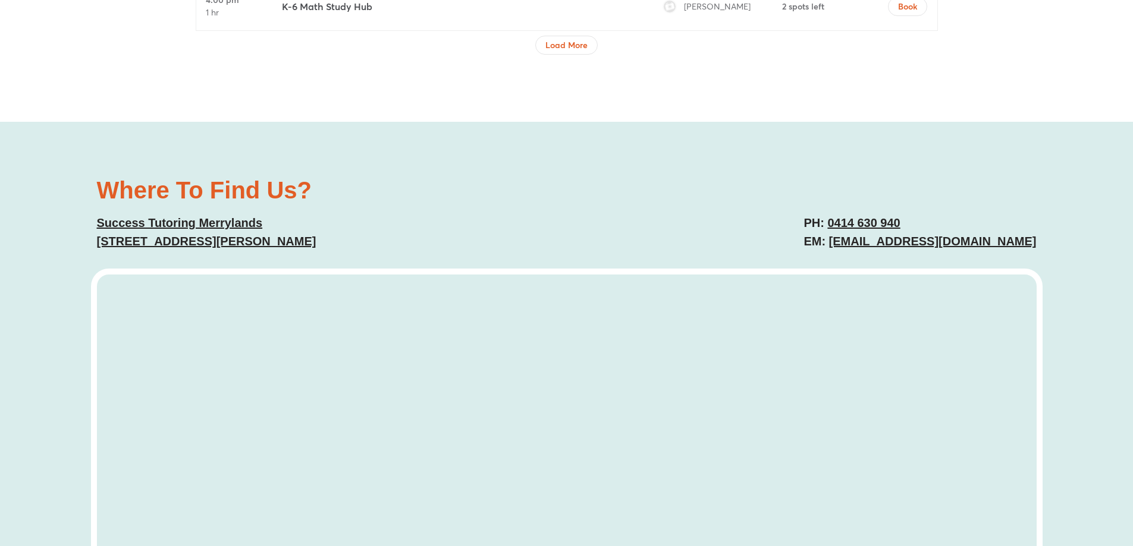
copy link "[EMAIL_ADDRESS][DOMAIN_NAME]"
drag, startPoint x: 1044, startPoint y: 237, endPoint x: 826, endPoint y: 239, distance: 217.6
click at [826, 239] on div "Where To Find Us? Success Tutoring Merrylands [STREET_ADDRESS][PERSON_NAME] PH:…" at bounding box center [566, 411] width 1133 height 578
copy link "0414 630 940"
drag, startPoint x: 888, startPoint y: 219, endPoint x: 825, endPoint y: 227, distance: 63.5
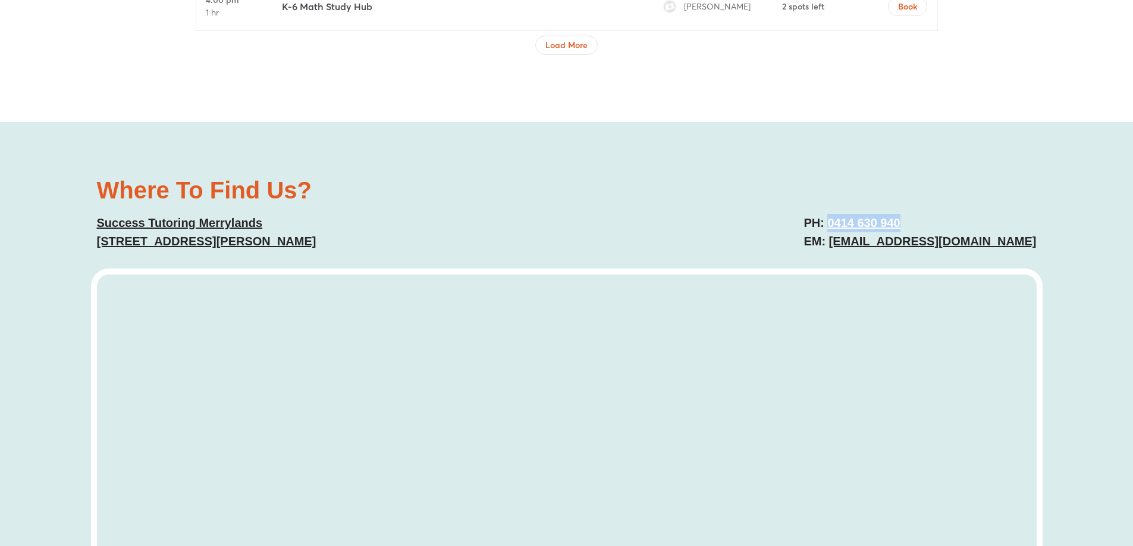
click at [825, 227] on h2 "PH: [PHONE_NUMBER] EM: [EMAIL_ADDRESS][DOMAIN_NAME]" at bounding box center [919, 232] width 232 height 37
copy link "[STREET_ADDRESS][PERSON_NAME]"
drag, startPoint x: 81, startPoint y: 242, endPoint x: 310, endPoint y: 241, distance: 228.9
click at [310, 241] on div "Where To Find Us? Success Tutoring Merrylands [STREET_ADDRESS][PERSON_NAME] PH:…" at bounding box center [566, 411] width 1133 height 578
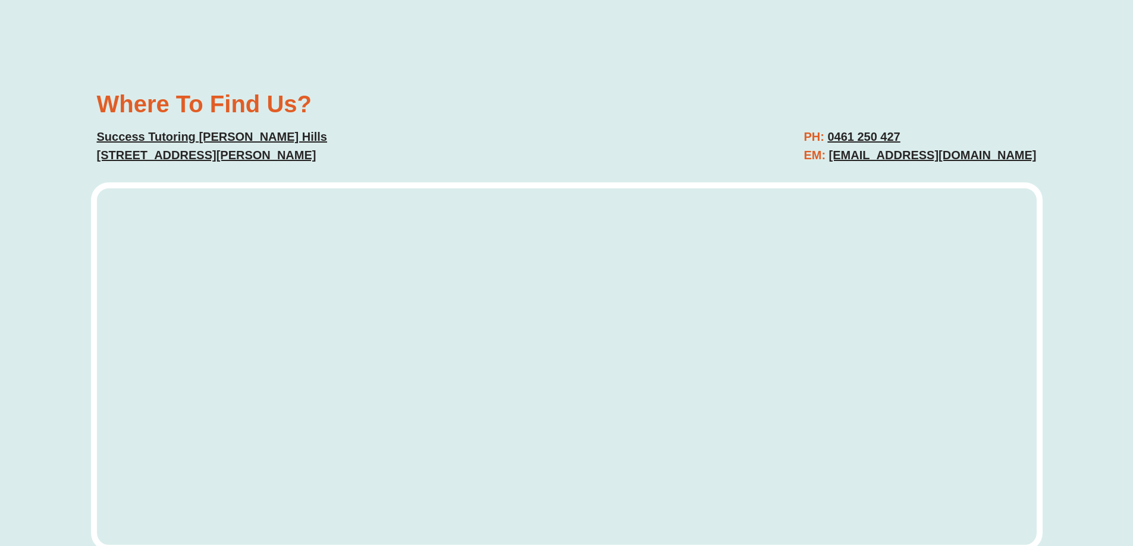
scroll to position [3151, 0]
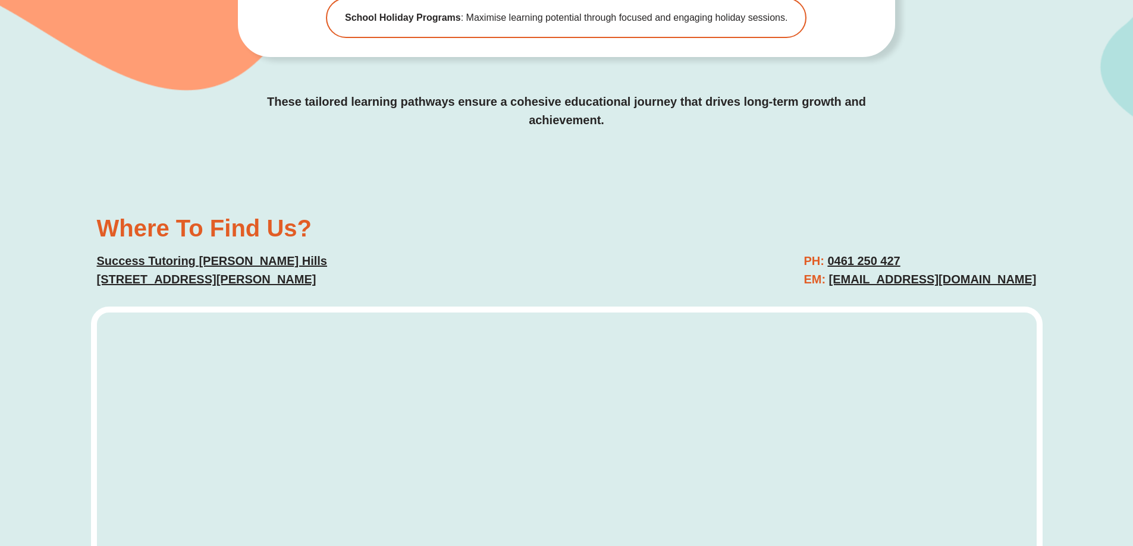
copy link "gregoryhills@successtutoring.com.au"
drag, startPoint x: 1056, startPoint y: 207, endPoint x: 823, endPoint y: 220, distance: 234.0
click at [823, 220] on div "Where To Find Us? Success Tutoring Gregory Hills 67-77 Lasso Road Gregory Hills…" at bounding box center [566, 448] width 1133 height 578
copy link "0461 250 427"
drag, startPoint x: 901, startPoint y: 184, endPoint x: 753, endPoint y: 209, distance: 150.2
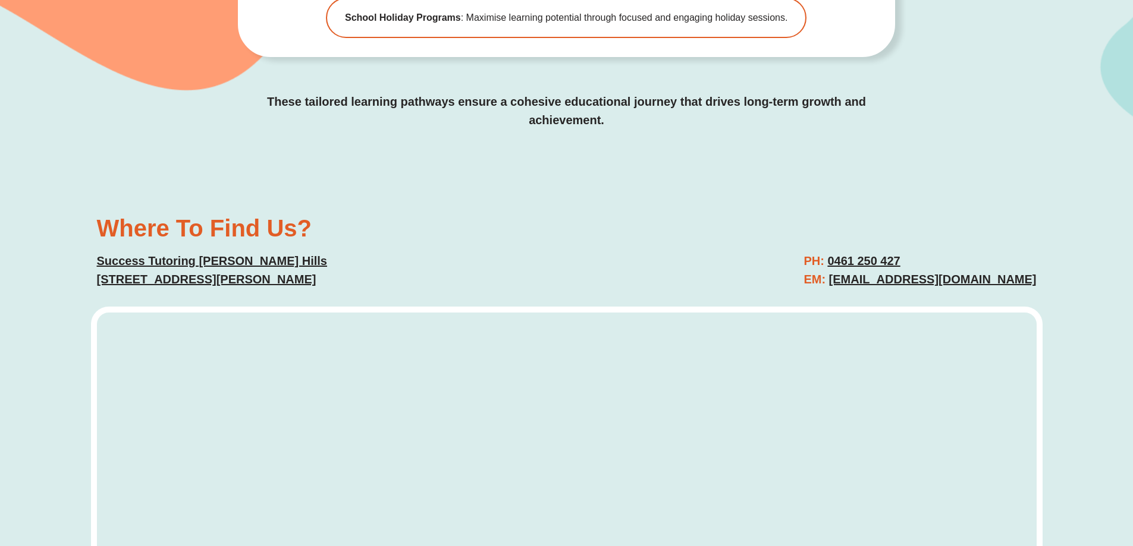
click at [818, 252] on h2 "PH: 0461 250 427 EM: gregoryhills@successtutoring.com.au" at bounding box center [919, 270] width 232 height 37
copy link "67-77 Lasso Road Gregory Hills NSW 2557 Australia"
drag, startPoint x: 92, startPoint y: 217, endPoint x: 418, endPoint y: 210, distance: 326.5
click at [418, 210] on div "Where To Find Us? Success Tutoring Gregory Hills 67-77 Lasso Road Gregory Hills…" at bounding box center [326, 252] width 470 height 84
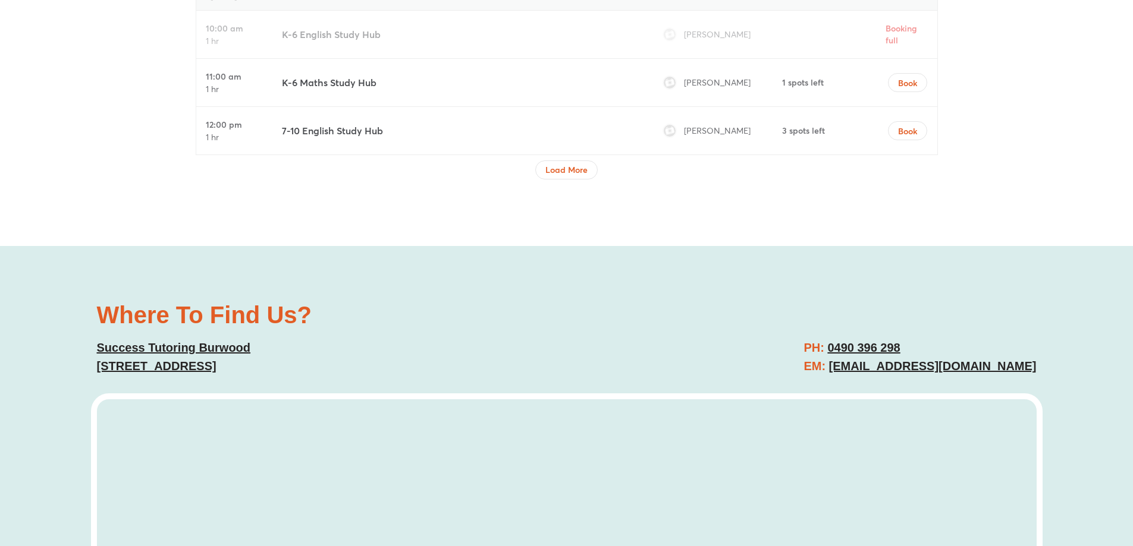
scroll to position [5589, 0]
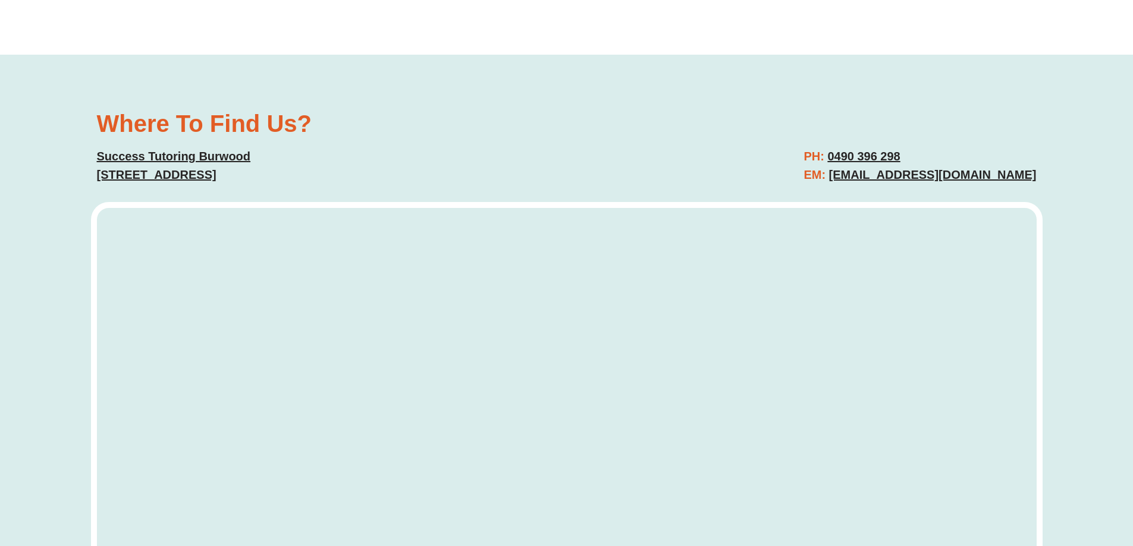
copy u "[EMAIL_ADDRESS][DOMAIN_NAME]"
drag, startPoint x: 1056, startPoint y: 176, endPoint x: 837, endPoint y: 178, distance: 220.0
click at [837, 178] on div "Where To Find Us? Success [STREET_ADDRESS] PH: [PHONE_NUMBER] EM: [EMAIL_ADDRES…" at bounding box center [566, 344] width 1133 height 578
copy u "[STREET_ADDRESS]"
drag, startPoint x: 92, startPoint y: 172, endPoint x: 404, endPoint y: 174, distance: 312.1
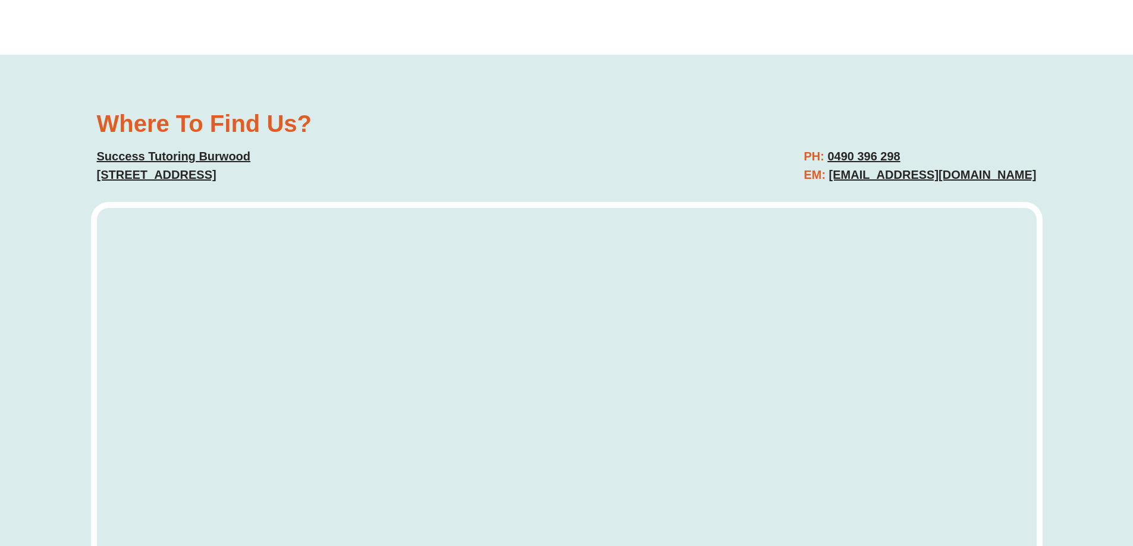
click at [404, 174] on div "Where To Find Us? Success Tutoring Burwood Suite 106/16 Railway Parade, Burwood…" at bounding box center [326, 148] width 470 height 84
drag, startPoint x: 913, startPoint y: 153, endPoint x: 835, endPoint y: 157, distance: 78.6
click at [835, 157] on h2 "PH: 0490 396 298 EM: burwood@successtutoring.com.au" at bounding box center [919, 165] width 232 height 37
copy u "0490 396 298"
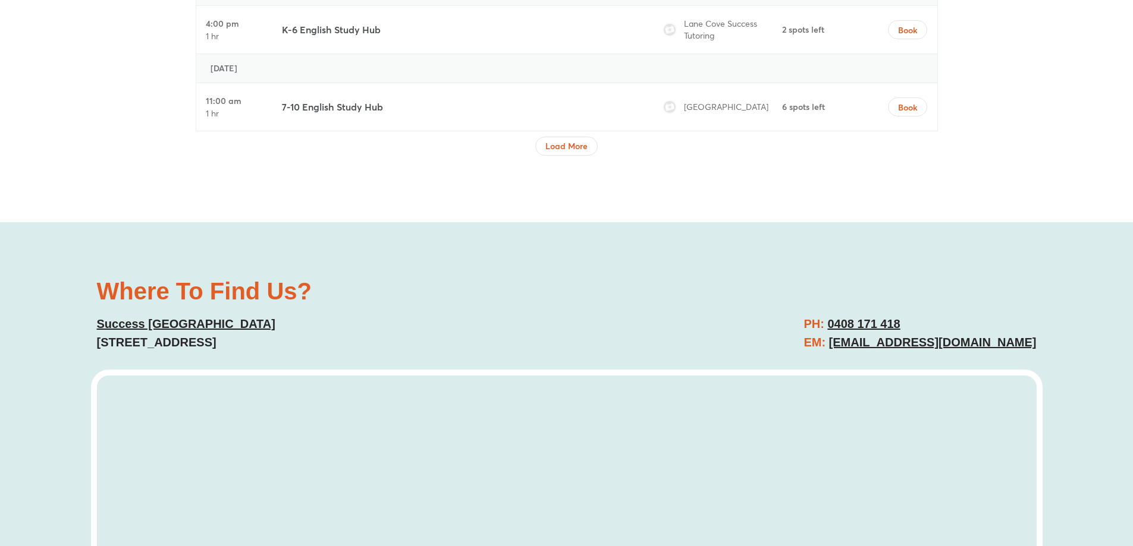
scroll to position [5291, 0]
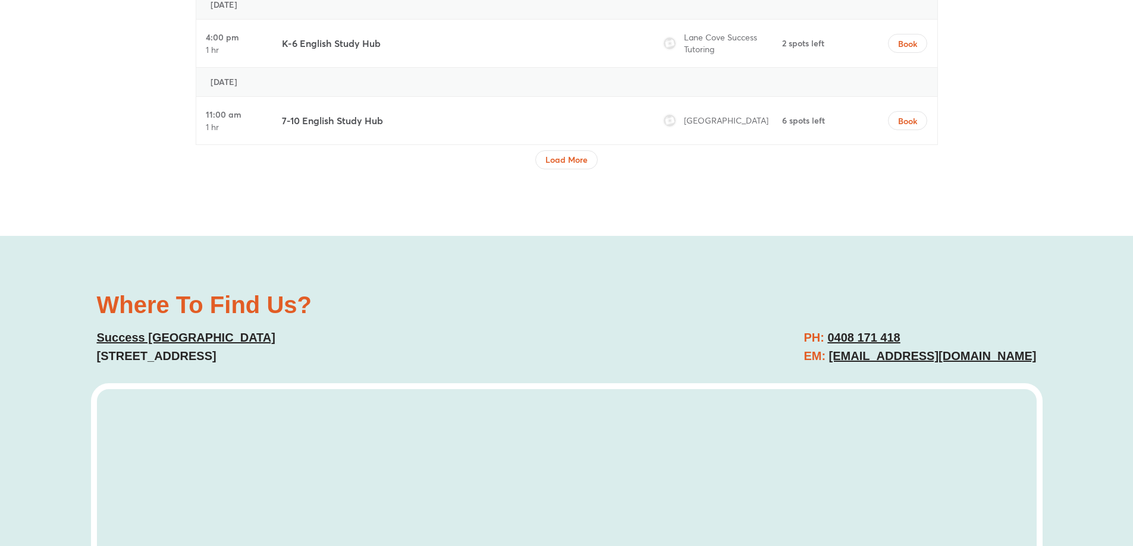
copy u "[EMAIL_ADDRESS][DOMAIN_NAME]"
drag, startPoint x: 1043, startPoint y: 312, endPoint x: 836, endPoint y: 316, distance: 207.5
copy u "0408 171 418"
drag, startPoint x: 913, startPoint y: 291, endPoint x: 835, endPoint y: 293, distance: 77.9
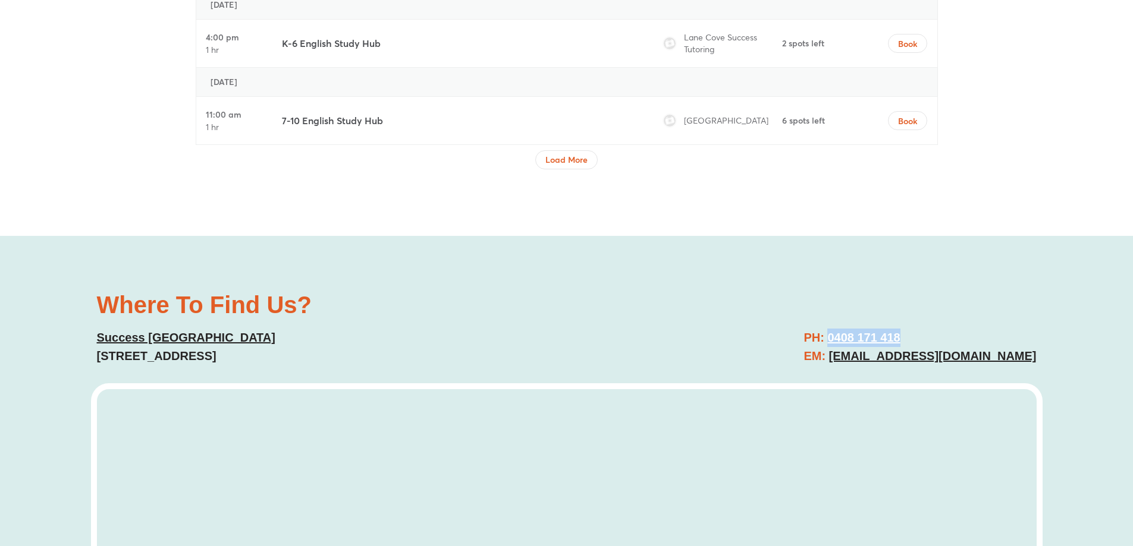
click at [835, 329] on h2 "PH: 0408 171 418 EM: lanecove@successtutoring.com.au" at bounding box center [919, 347] width 232 height 37
copy link "401 Pacific Hwy, Artarmon NSW 2064"
drag, startPoint x: 89, startPoint y: 315, endPoint x: 317, endPoint y: 309, distance: 228.4
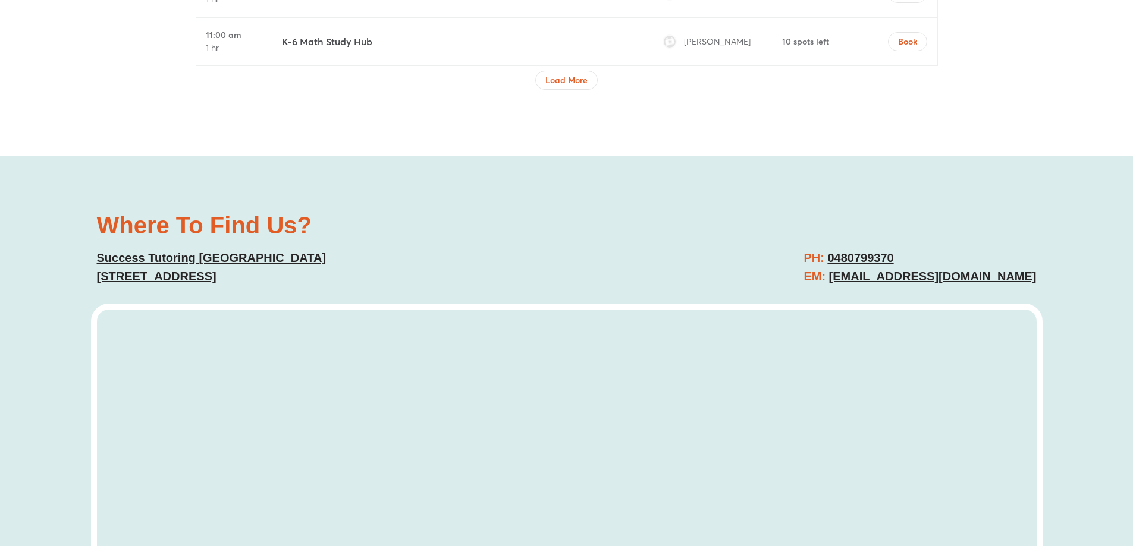
scroll to position [4816, 0]
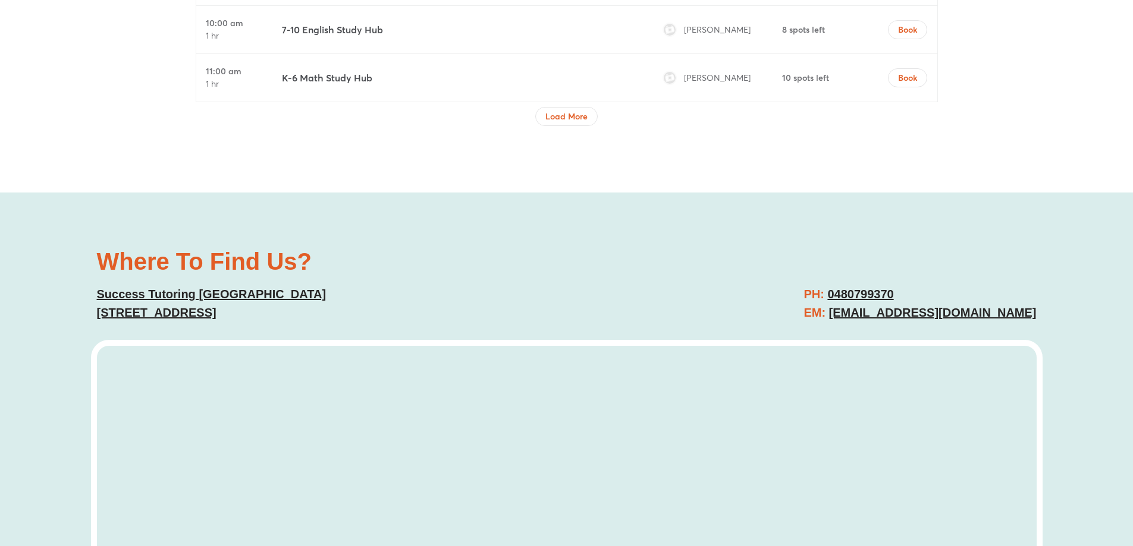
copy link "[EMAIL_ADDRESS][DOMAIN_NAME]"
drag, startPoint x: 1061, startPoint y: 293, endPoint x: 829, endPoint y: 296, distance: 231.3
click at [829, 296] on div "Where To Find Us? Success Tutoring [GEOGRAPHIC_DATA] [STREET_ADDRESS] PH: 04807…" at bounding box center [566, 482] width 1133 height 578
copy link "0480799370"
drag, startPoint x: 898, startPoint y: 263, endPoint x: 829, endPoint y: 276, distance: 70.8
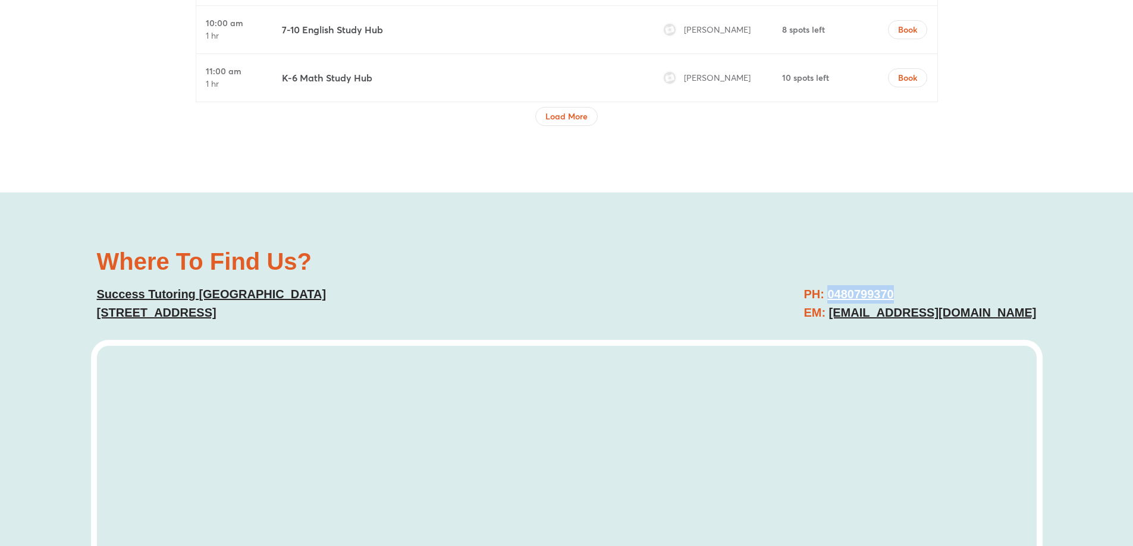
click at [829, 279] on div "PH: 0480799370 EM: [EMAIL_ADDRESS][DOMAIN_NAME]" at bounding box center [808, 303] width 470 height 49
drag, startPoint x: 116, startPoint y: 295, endPoint x: 369, endPoint y: 295, distance: 253.3
click at [369, 295] on div "Where To Find Us? Success Tutoring [GEOGRAPHIC_DATA] [STREET_ADDRESS]" at bounding box center [326, 286] width 470 height 84
copy link "[STREET_ADDRESS]"
